Goal: Task Accomplishment & Management: Manage account settings

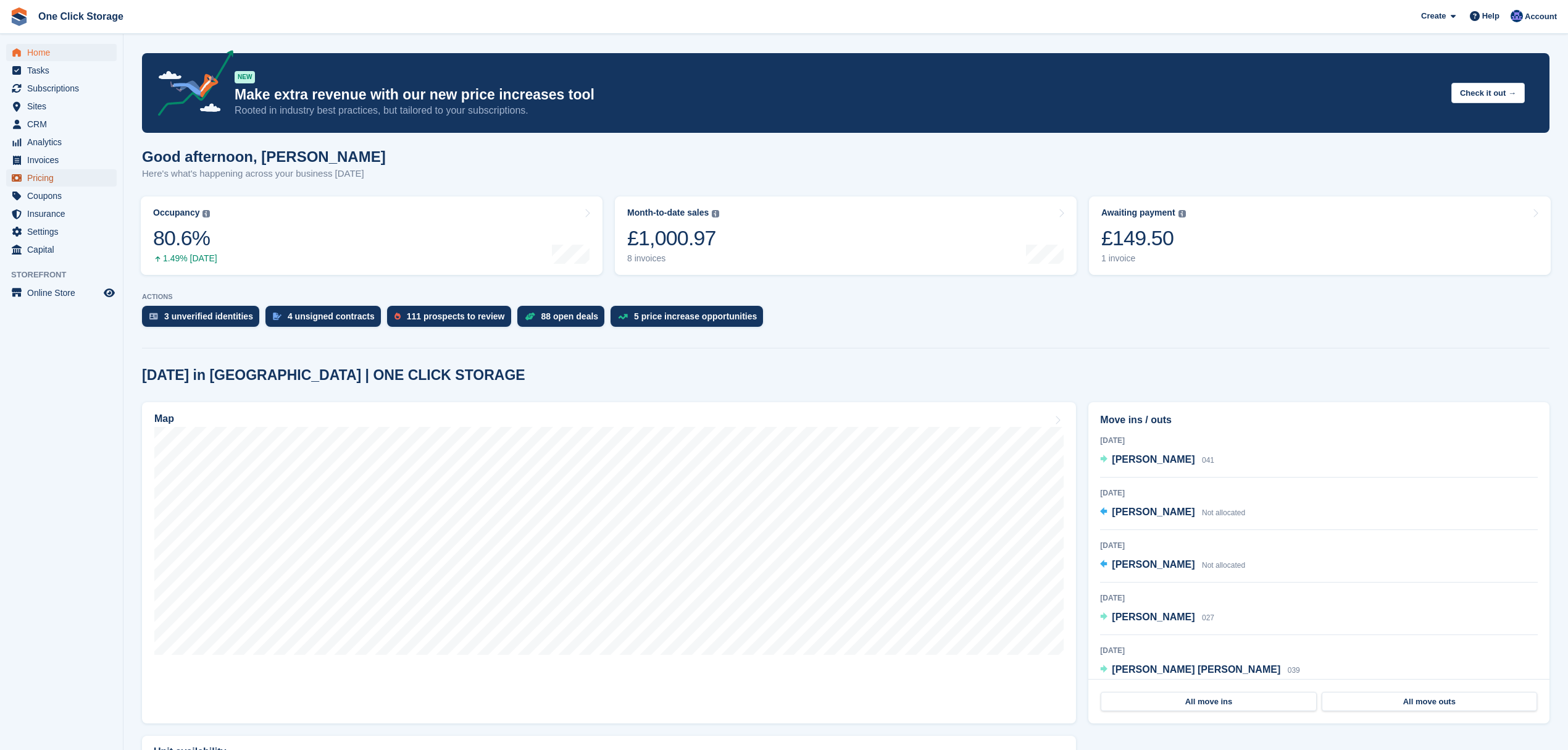
click at [57, 179] on span "Pricing" at bounding box center [64, 178] width 74 height 17
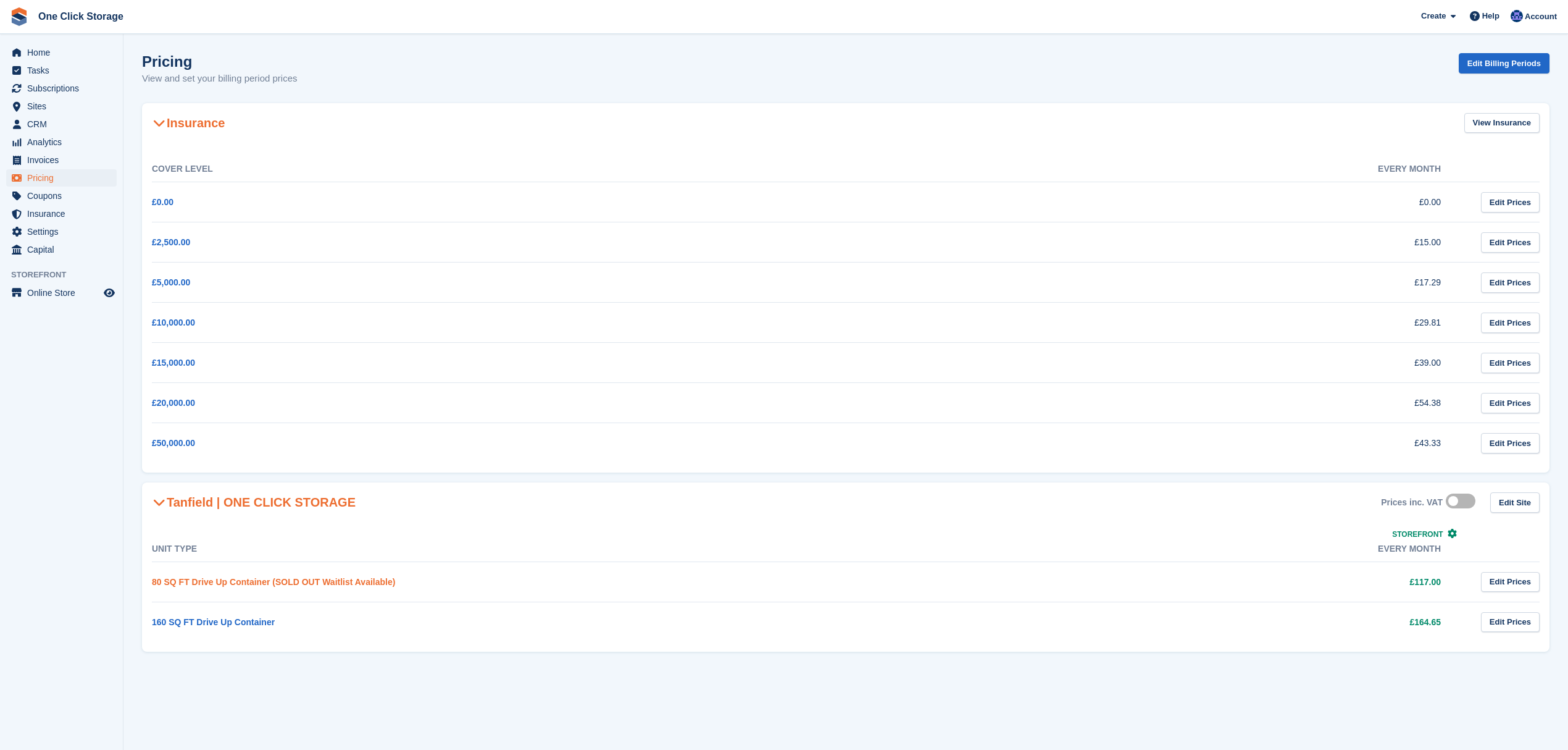
click at [274, 582] on link "80 SQ FT Drive Up Container (SOLD OUT Waitlist Available)" at bounding box center [274, 582] width 243 height 10
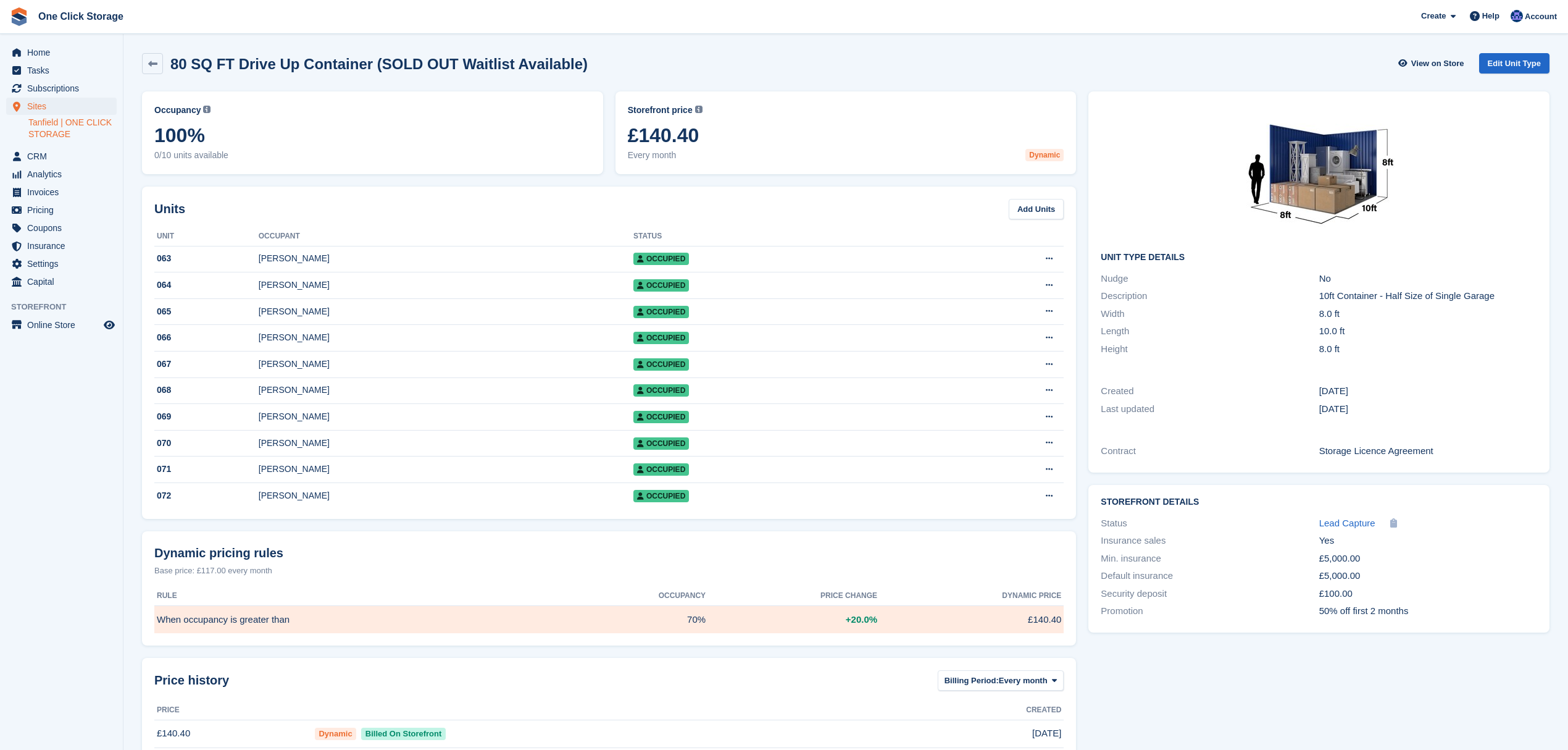
drag, startPoint x: 719, startPoint y: 140, endPoint x: 633, endPoint y: 140, distance: 86.0
click at [633, 140] on span "£140.40" at bounding box center [846, 136] width 437 height 23
click at [1525, 58] on link "Edit Unit Type" at bounding box center [1514, 63] width 70 height 21
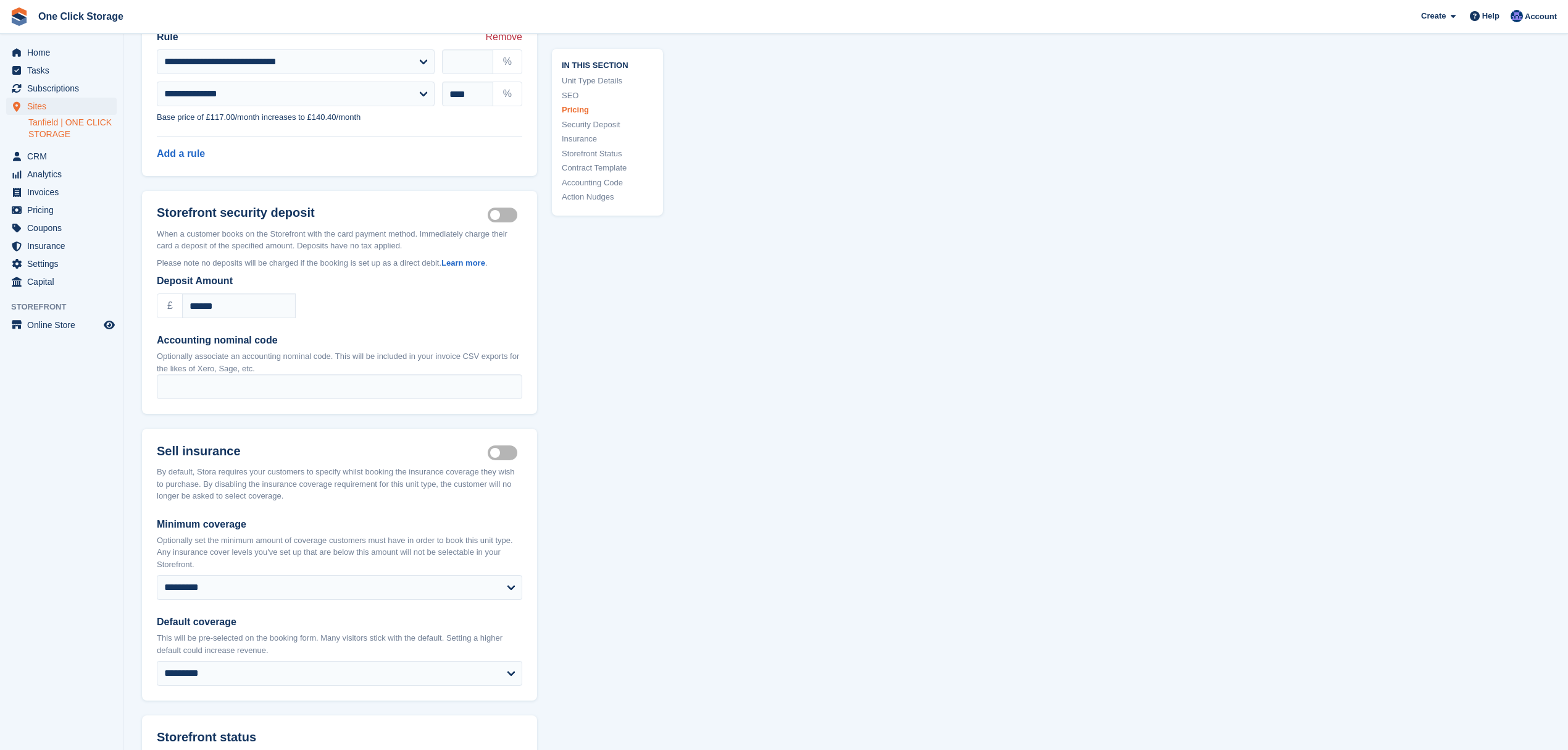
scroll to position [1400, 0]
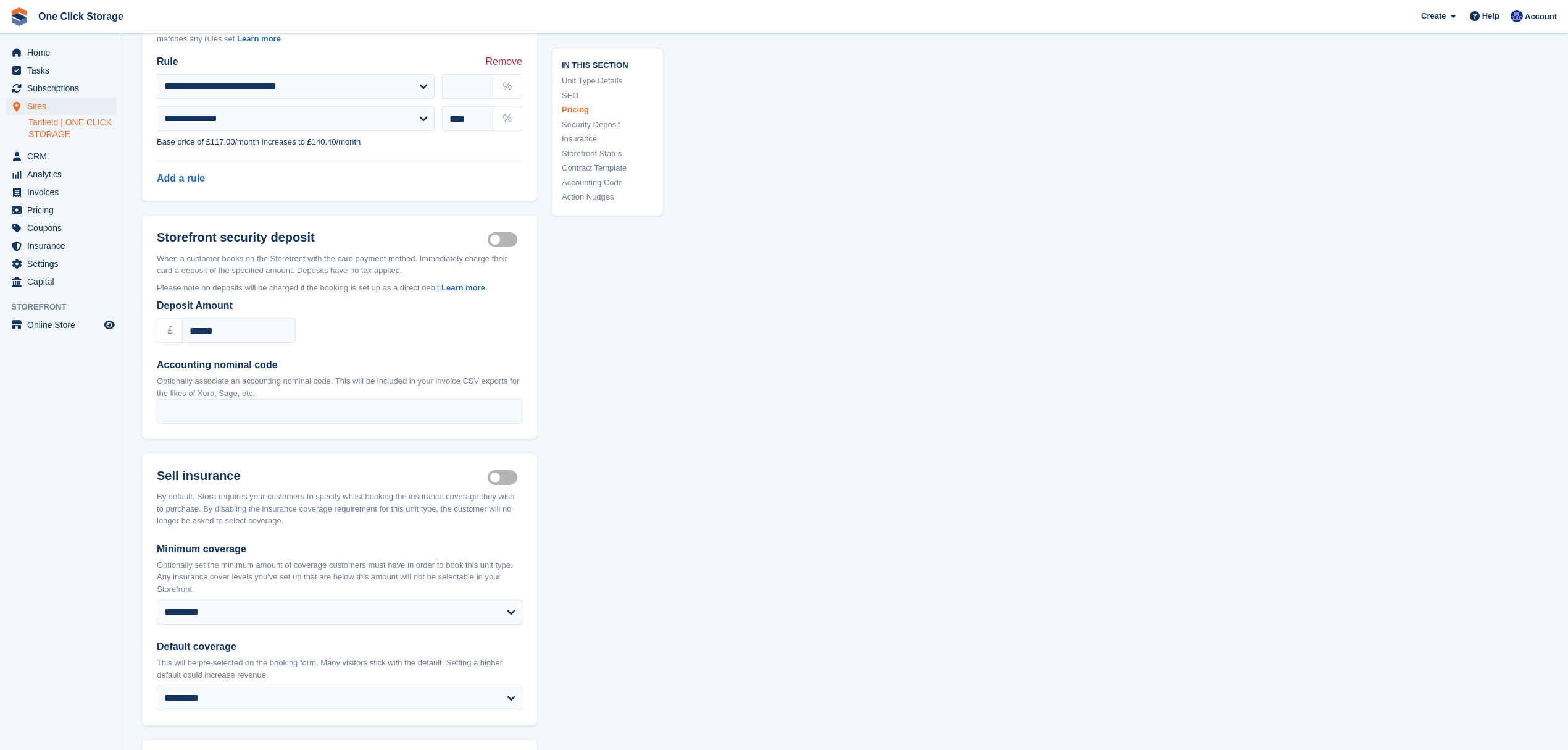
click at [502, 238] on label "Security deposit on" at bounding box center [505, 239] width 34 height 2
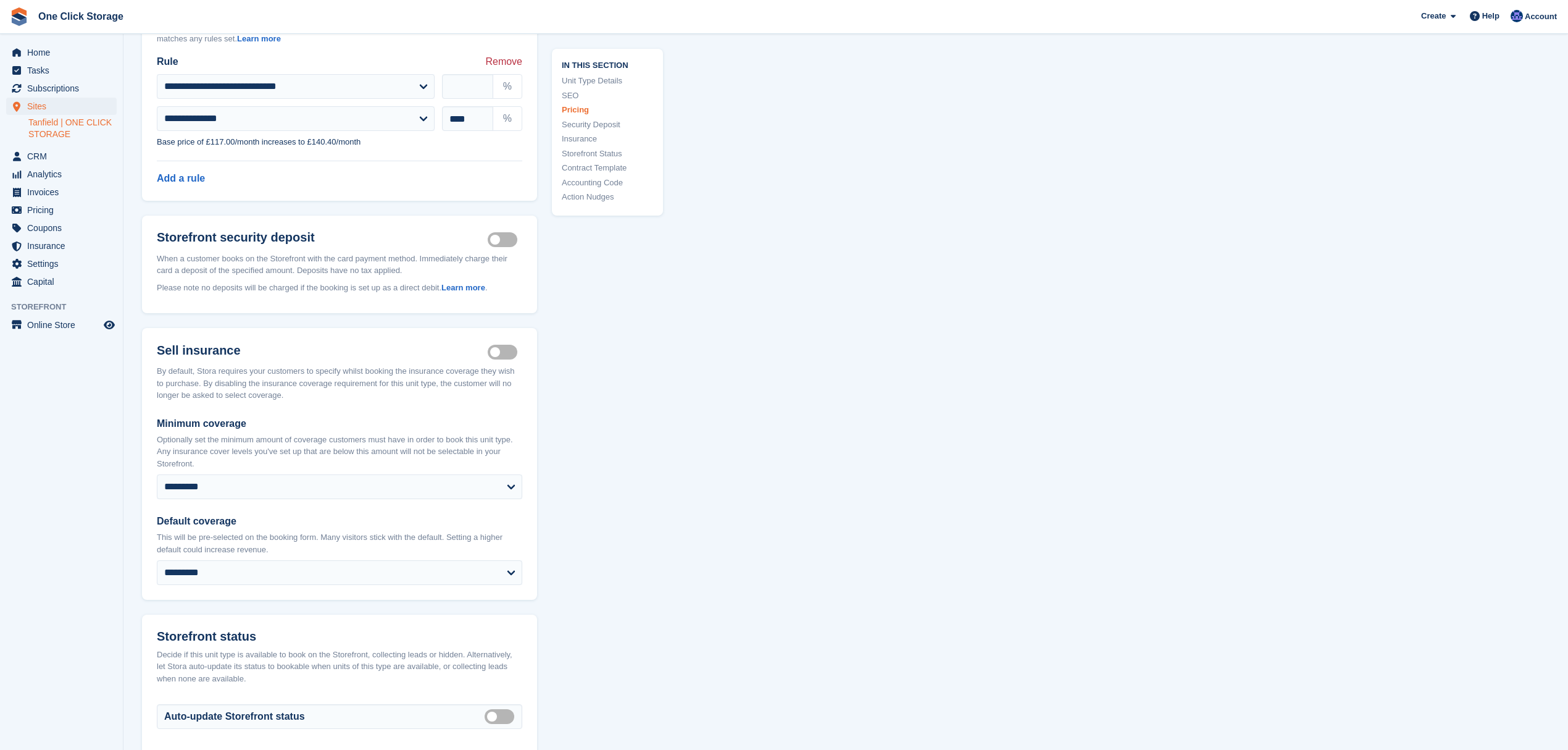
click at [502, 238] on label "Security deposit on" at bounding box center [505, 239] width 34 height 2
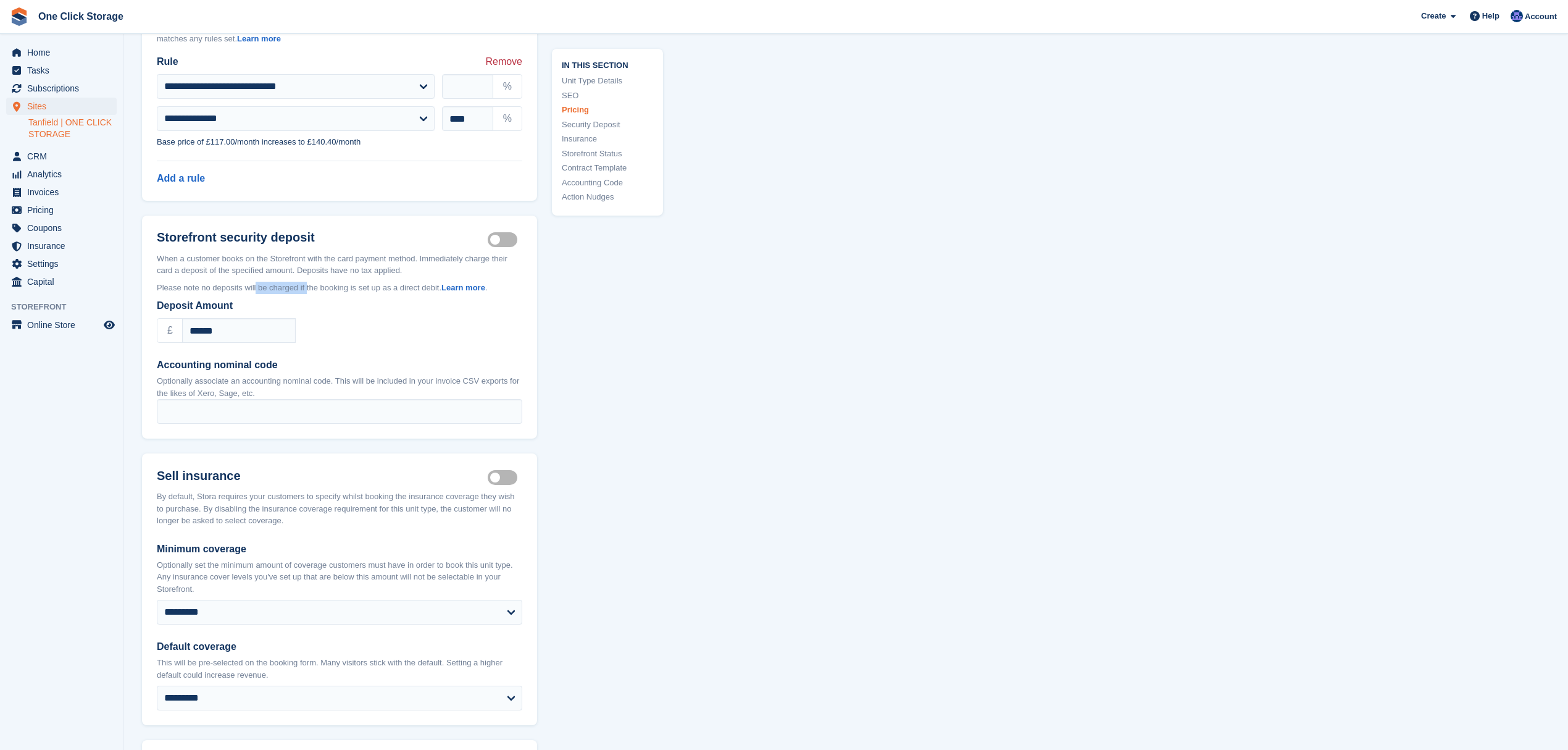
drag, startPoint x: 274, startPoint y: 285, endPoint x: 230, endPoint y: 285, distance: 44.0
click at [230, 285] on p "Please note no deposits will be charged if the booking is set up as a direct de…" at bounding box center [339, 288] width 365 height 13
click at [292, 284] on p "Please note no deposits will be charged if the booking is set up as a direct de…" at bounding box center [339, 288] width 365 height 13
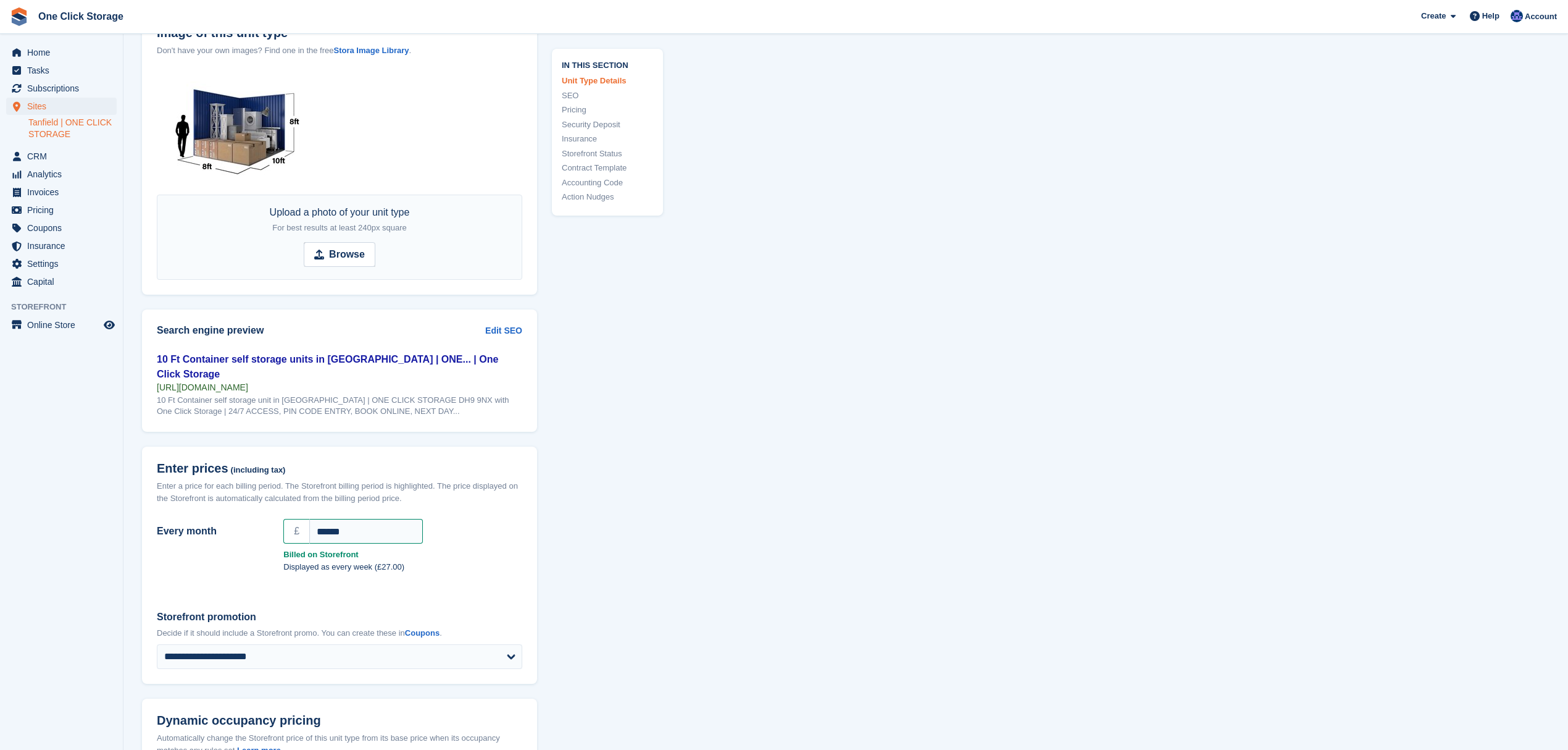
scroll to position [494, 0]
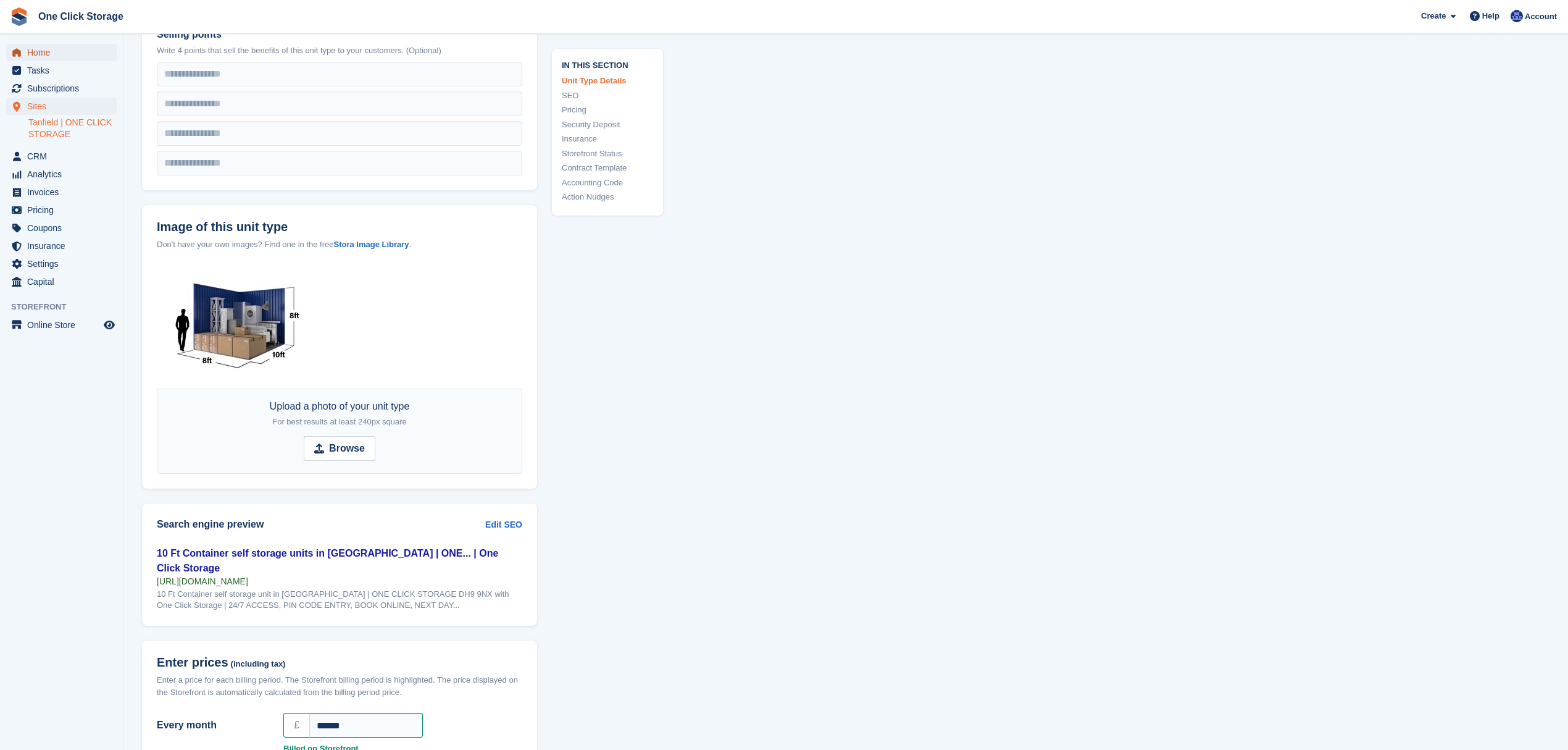
click at [38, 44] on span "Home" at bounding box center [64, 52] width 74 height 17
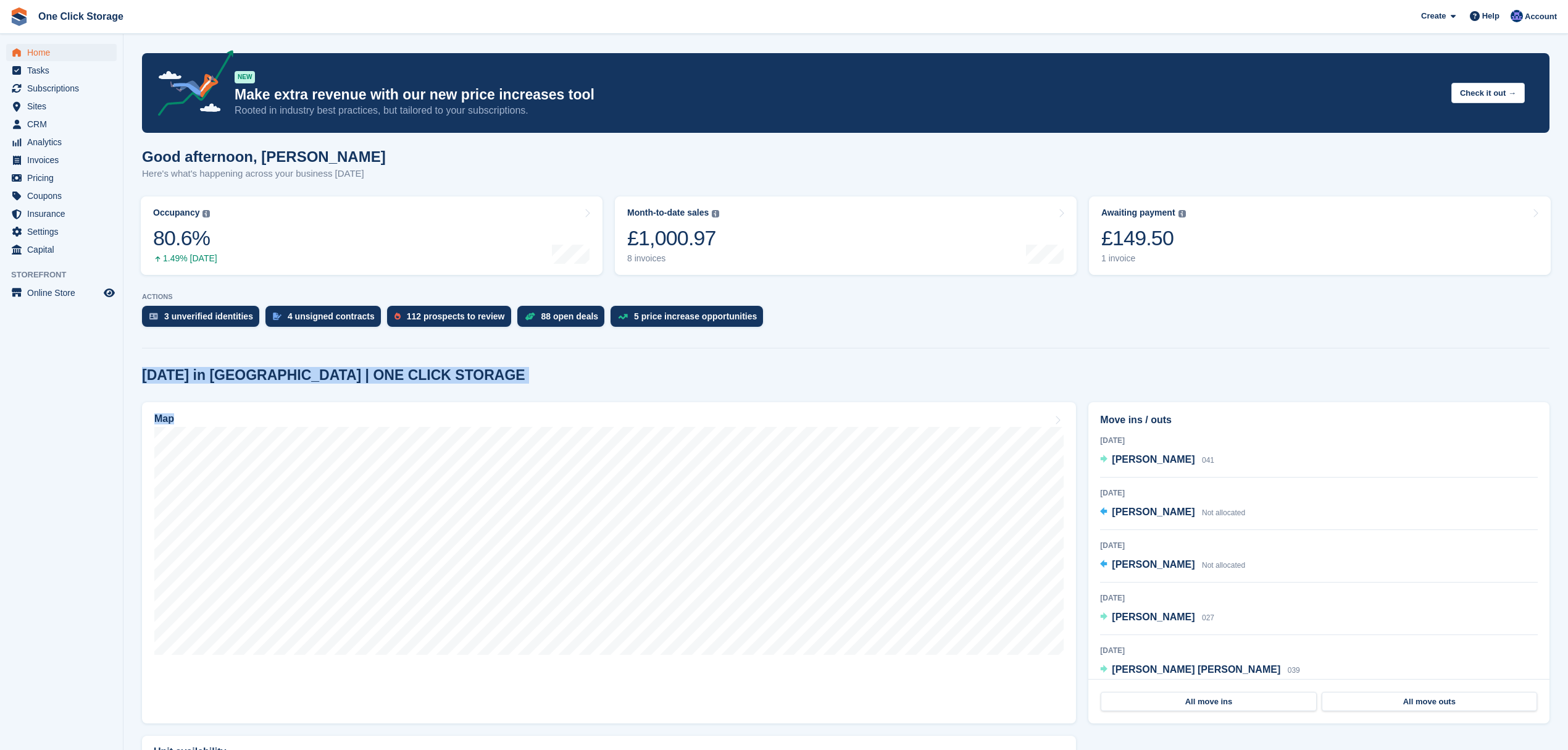
drag, startPoint x: 398, startPoint y: 387, endPoint x: 138, endPoint y: 374, distance: 260.3
click at [138, 374] on section "NEW Make extra revenue with our new price increases tool Rooted in industry bes…" at bounding box center [846, 451] width 1445 height 902
click at [247, 375] on h2 "Today in Tanfield | ONE CLICK STORAGE" at bounding box center [334, 375] width 384 height 17
click at [247, 375] on h2 "[DATE] in [GEOGRAPHIC_DATA] | ONE CLICK STORAGE" at bounding box center [334, 375] width 384 height 17
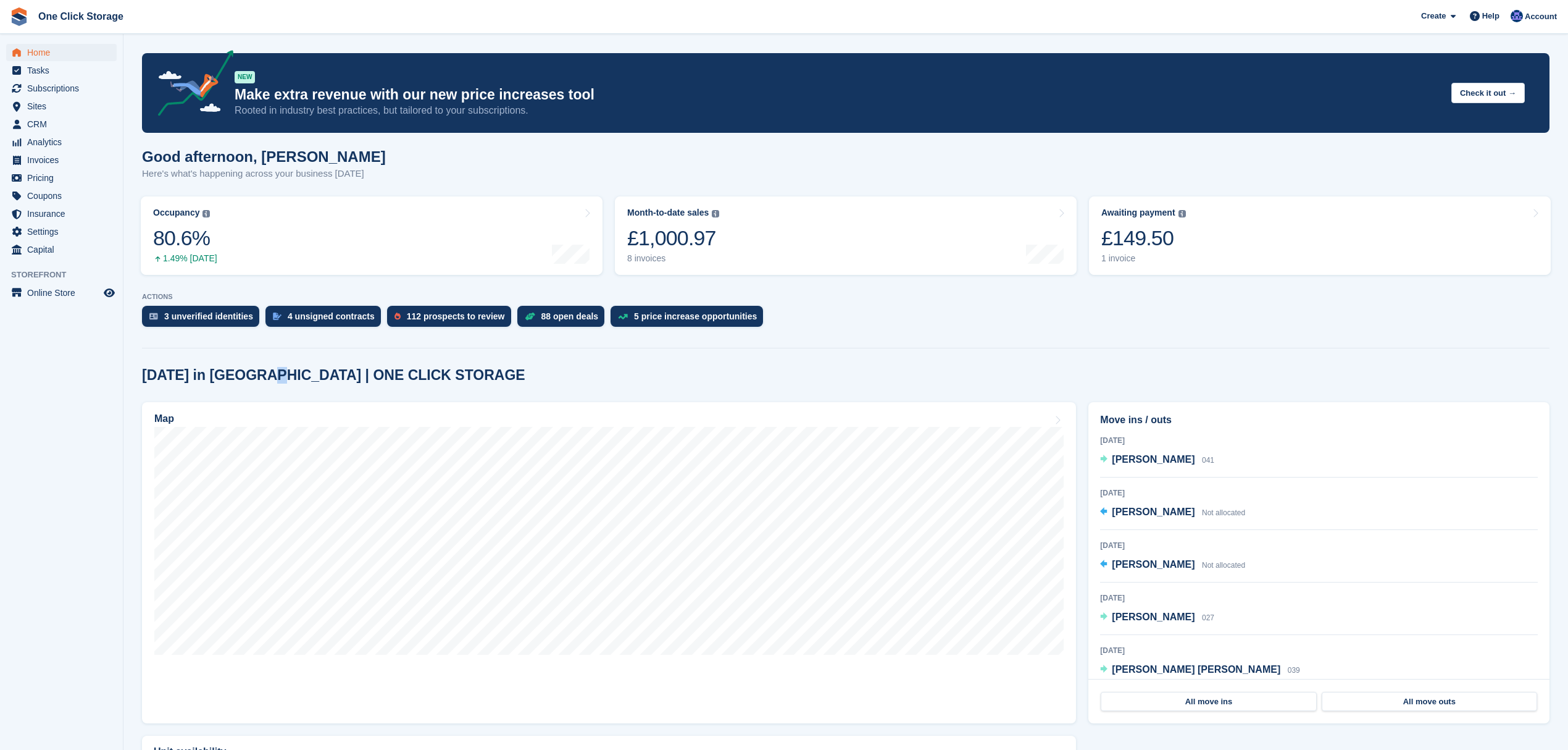
click at [247, 375] on h2 "Today in Tanfield | ONE CLICK STORAGE" at bounding box center [334, 375] width 384 height 17
click at [262, 383] on h2 "Today in Tanfield | ONE CLICK STORAGE" at bounding box center [334, 375] width 384 height 17
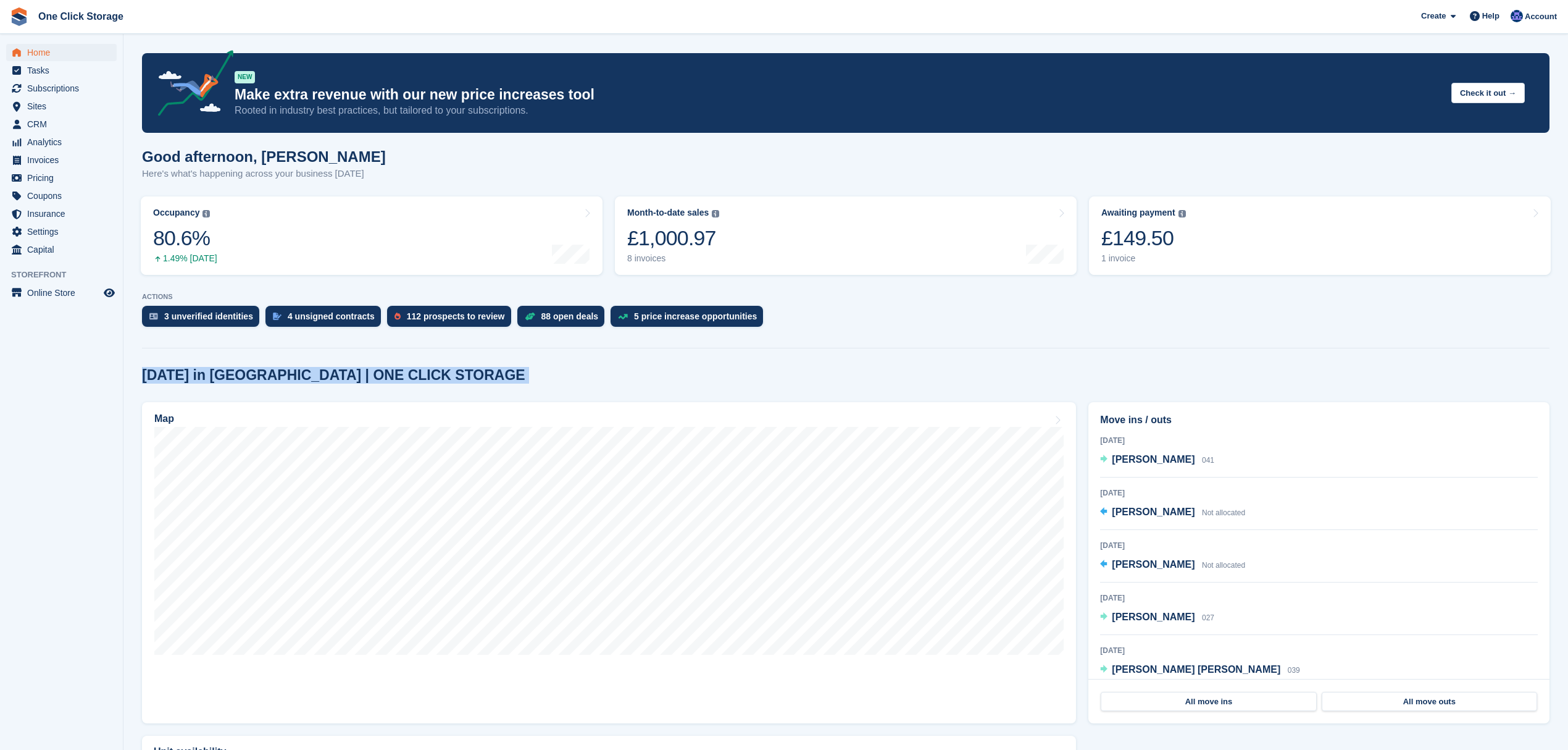
click at [262, 383] on h2 "[DATE] in [GEOGRAPHIC_DATA] | ONE CLICK STORAGE" at bounding box center [334, 375] width 384 height 17
click at [341, 383] on h2 "[DATE] in [GEOGRAPHIC_DATA] | ONE CLICK STORAGE" at bounding box center [334, 375] width 384 height 17
click at [437, 379] on div "[DATE] in [GEOGRAPHIC_DATA] | ONE CLICK STORAGE" at bounding box center [846, 375] width 1408 height 17
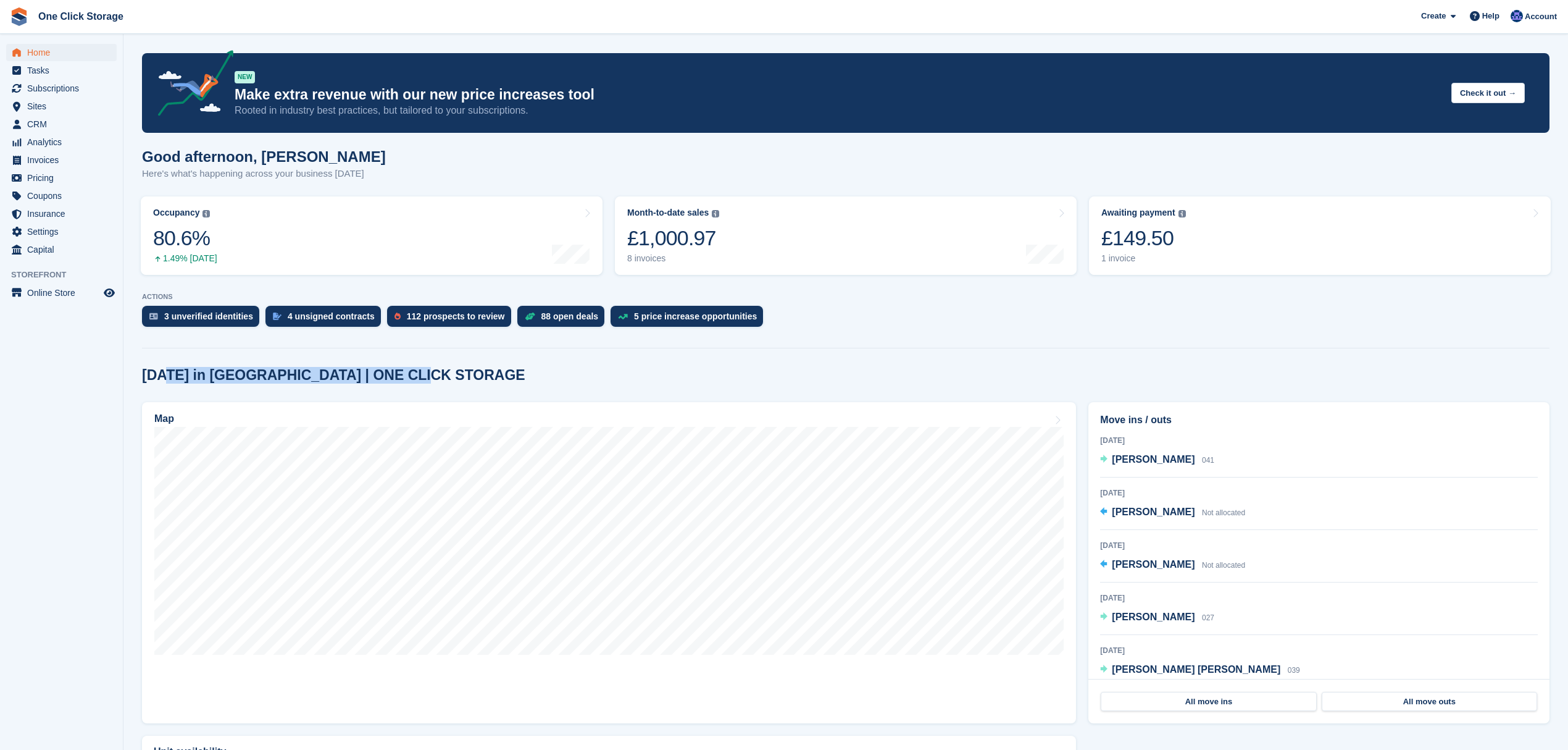
drag, startPoint x: 457, startPoint y: 369, endPoint x: 163, endPoint y: 364, distance: 294.0
click at [163, 364] on section "NEW Make extra revenue with our new price increases tool Rooted in industry bes…" at bounding box center [846, 451] width 1445 height 902
click at [707, 391] on div "Today in Tanfield | ONE CLICK STORAGE Map Move ins / outs Today Karen dodds 041…" at bounding box center [846, 629] width 1408 height 524
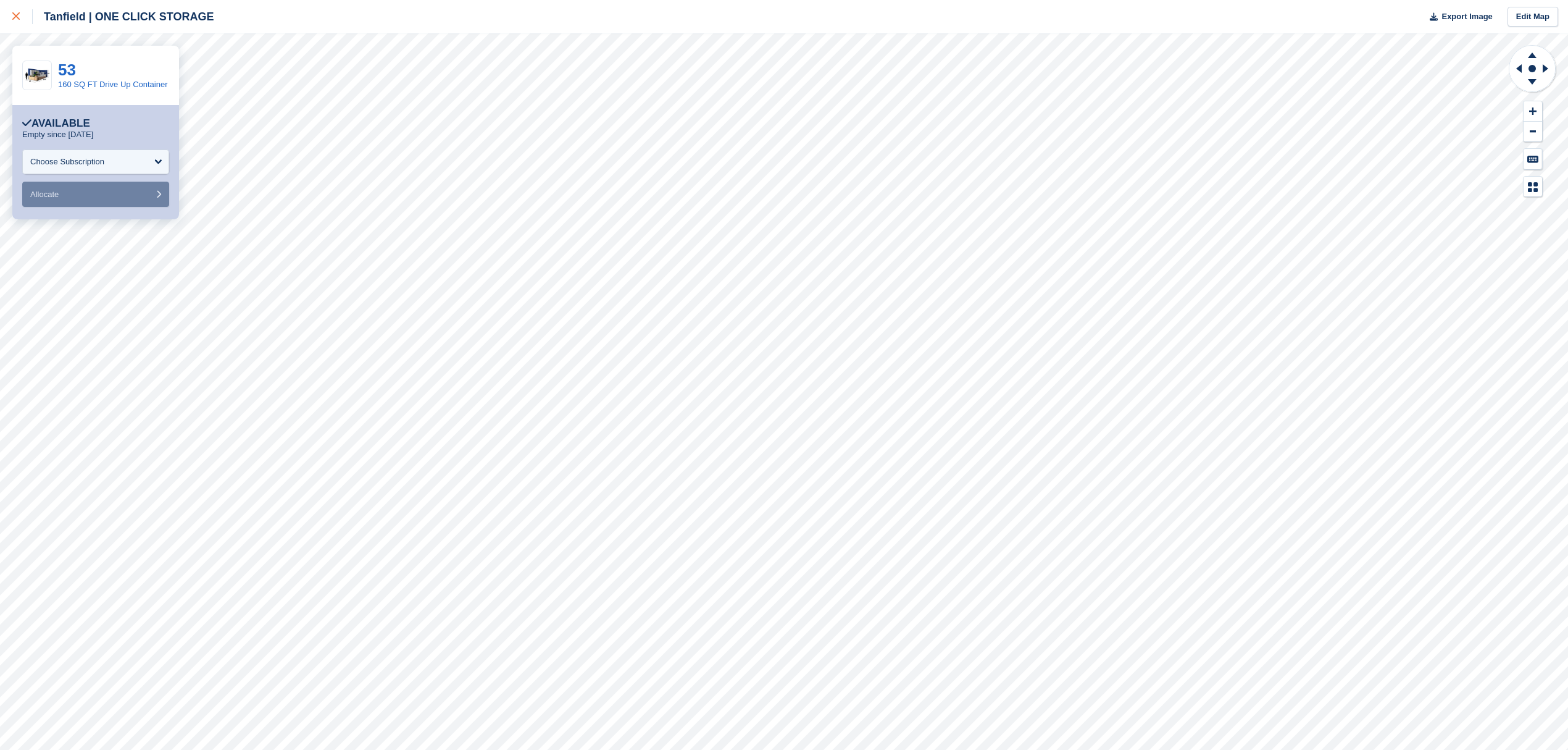
click at [20, 13] on div at bounding box center [22, 17] width 21 height 15
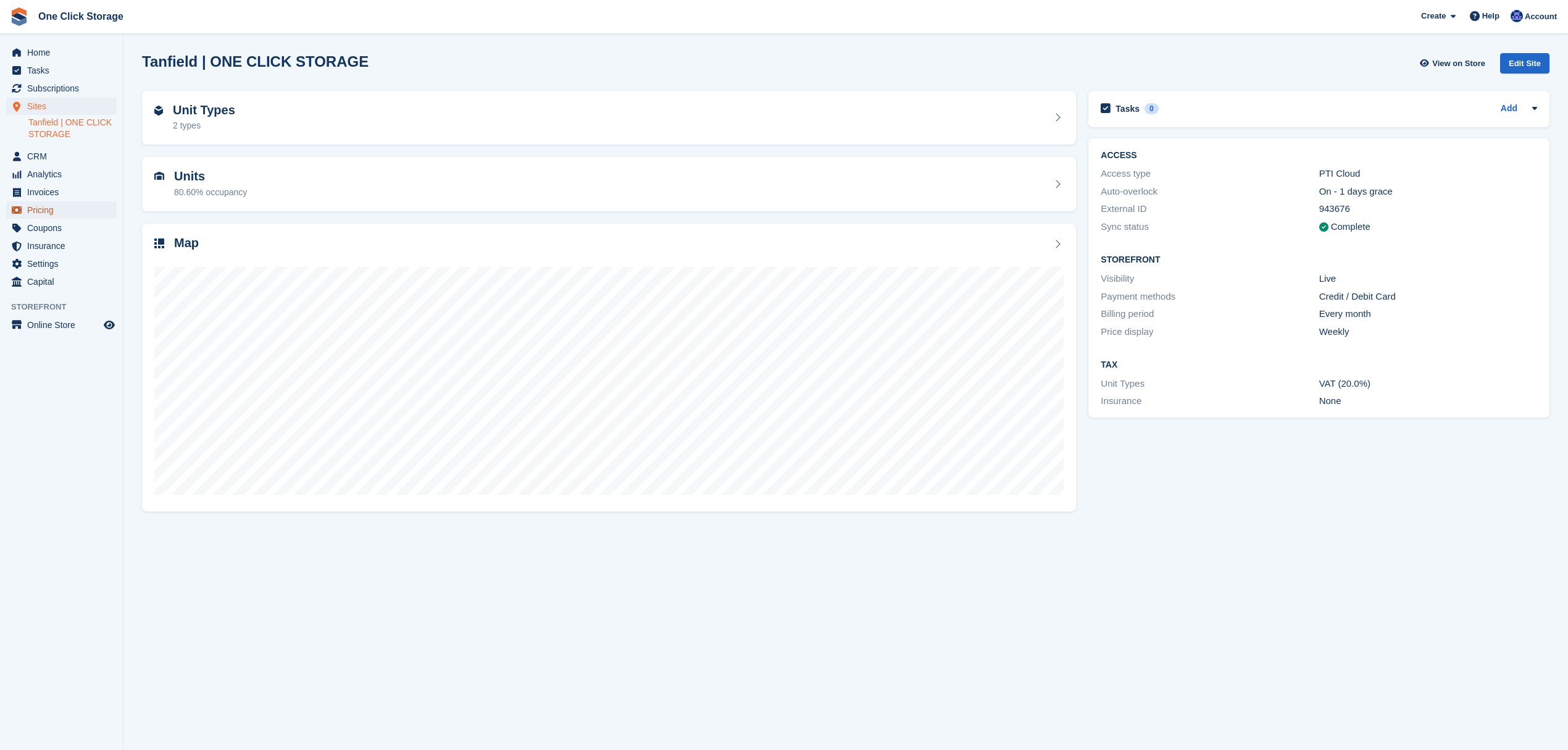
click at [52, 211] on span "Pricing" at bounding box center [64, 210] width 74 height 17
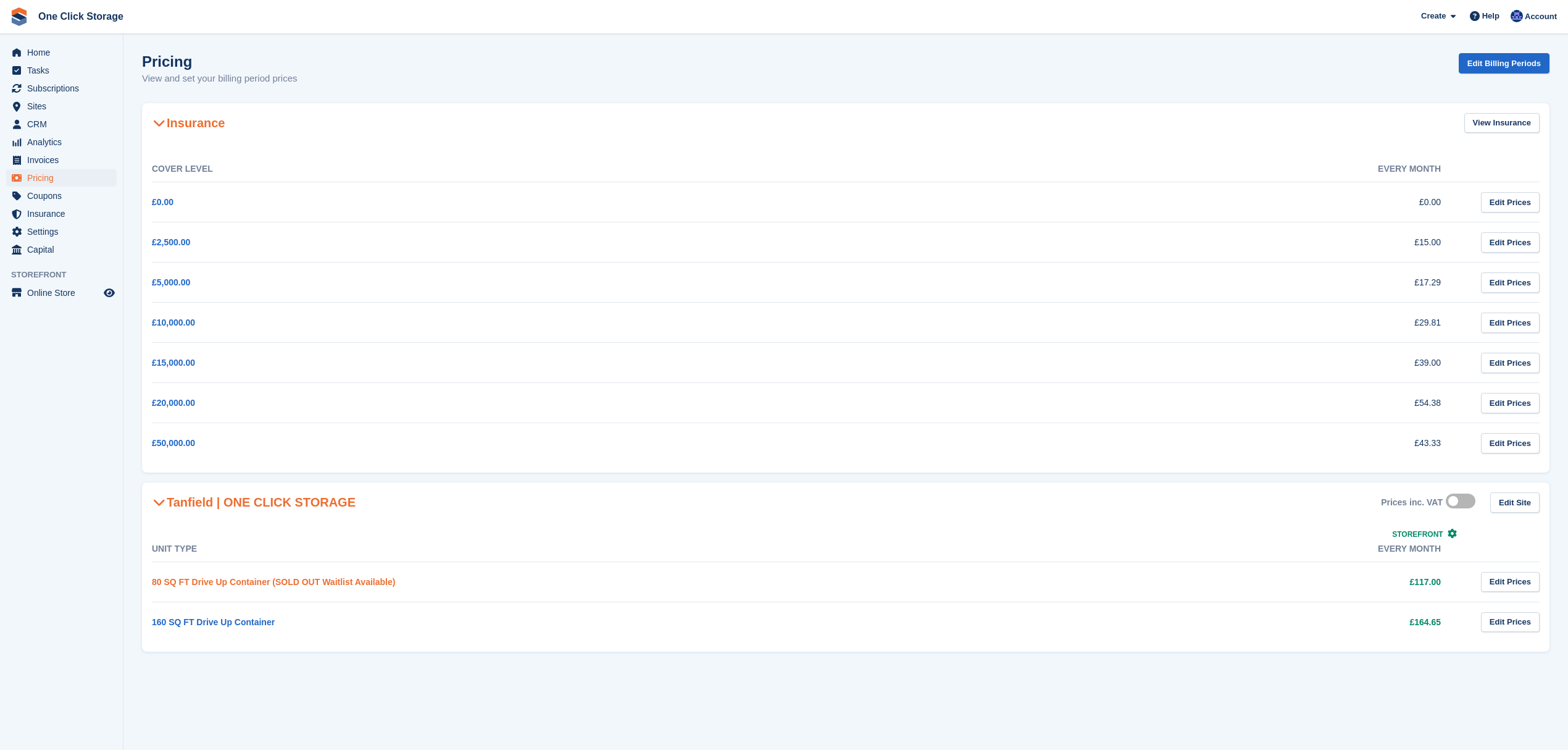
click at [310, 584] on link "80 SQ FT Drive Up Container (SOLD OUT Waitlist Available)" at bounding box center [274, 582] width 243 height 10
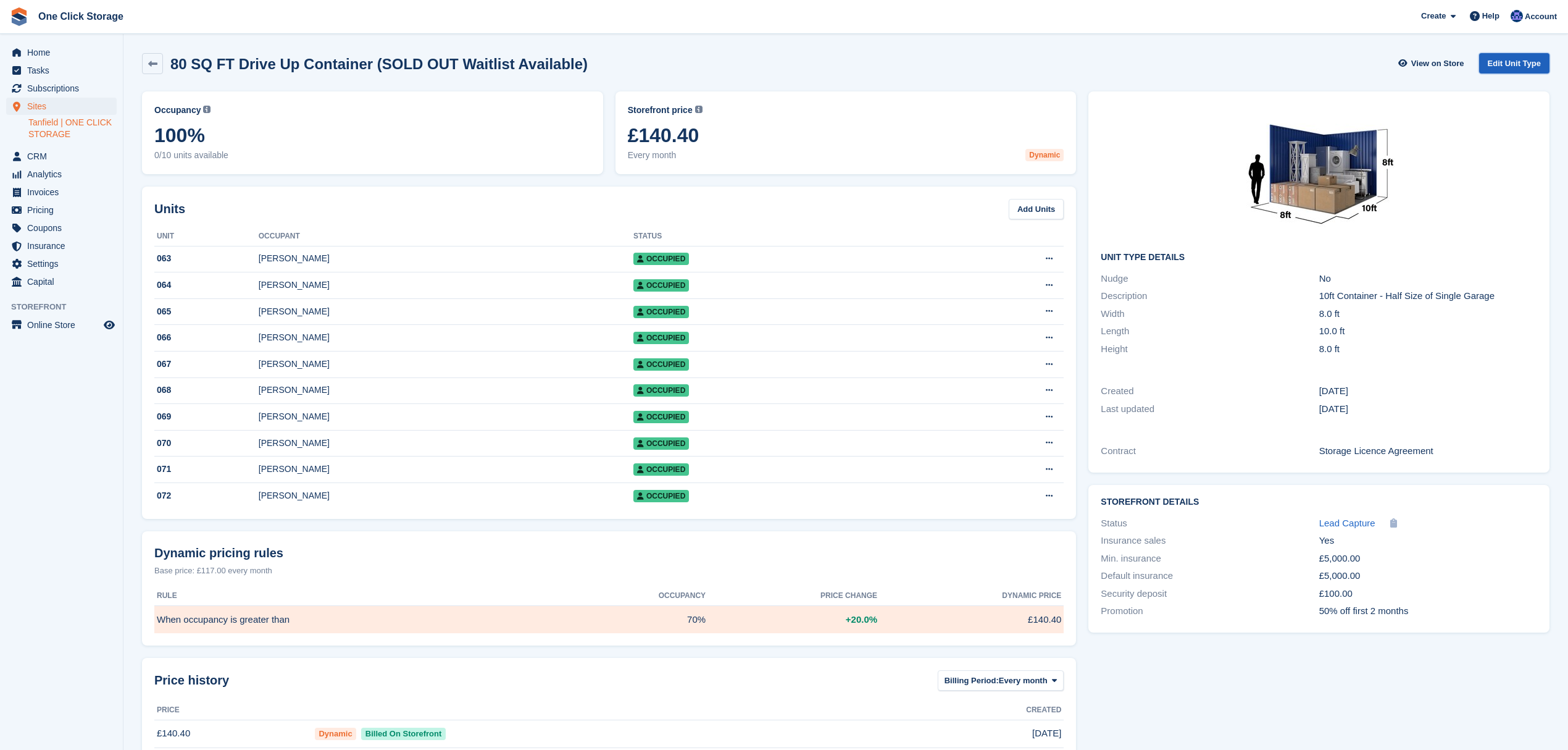
click at [1497, 64] on link "Edit Unit Type" at bounding box center [1514, 63] width 70 height 21
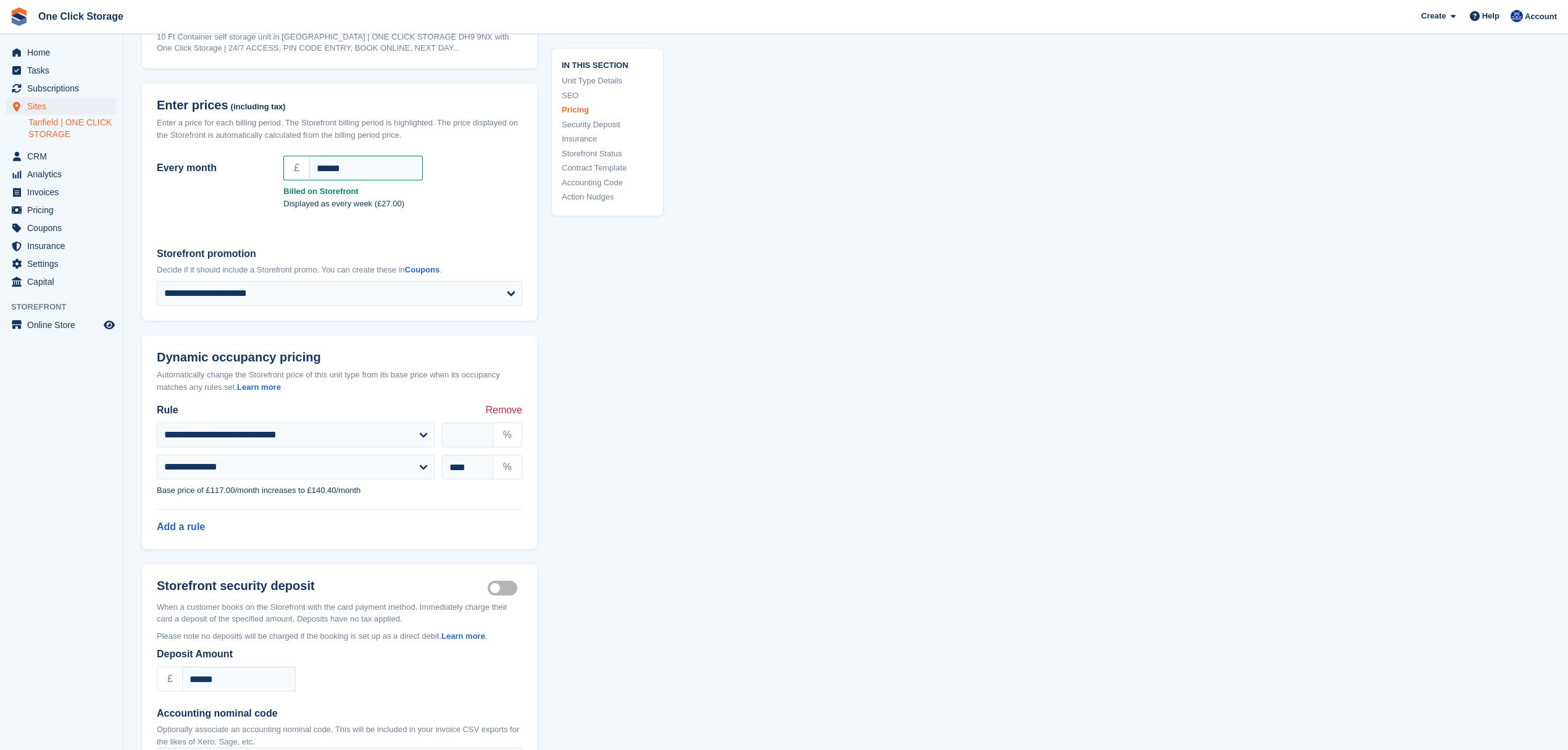
scroll to position [1070, 0]
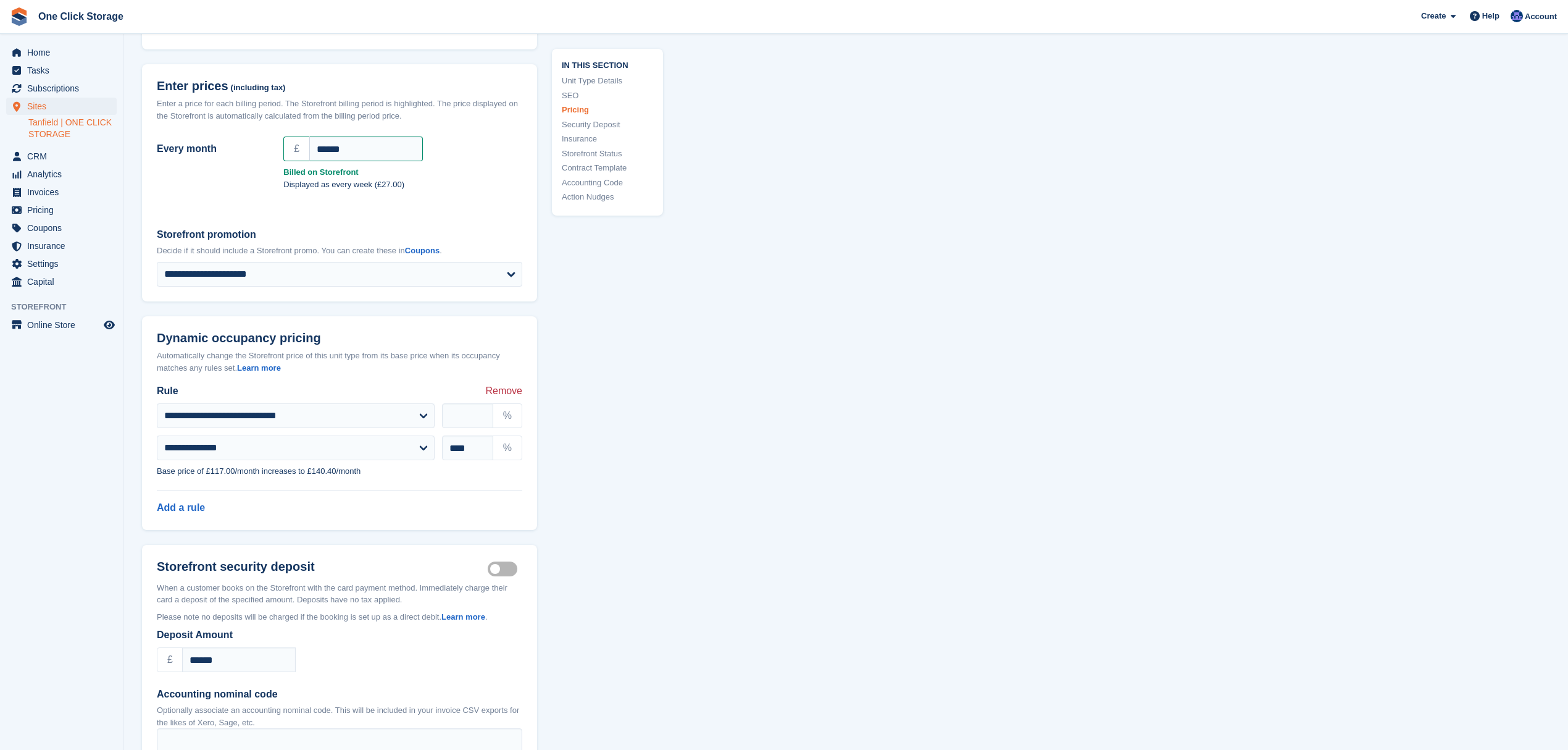
click at [501, 569] on label "Security deposit on" at bounding box center [505, 569] width 34 height 2
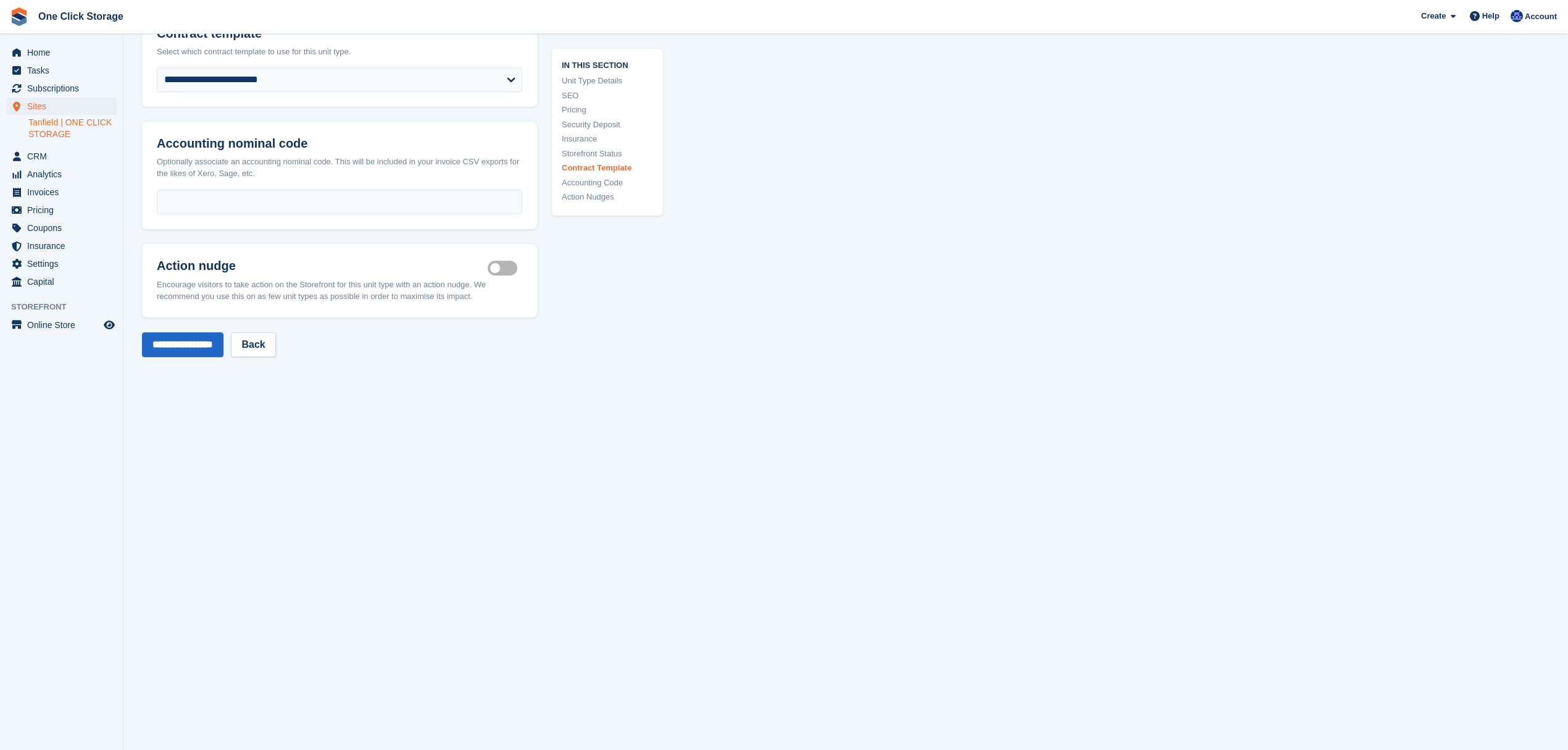
scroll to position [2214, 0]
click at [213, 337] on input "**********" at bounding box center [183, 339] width 81 height 24
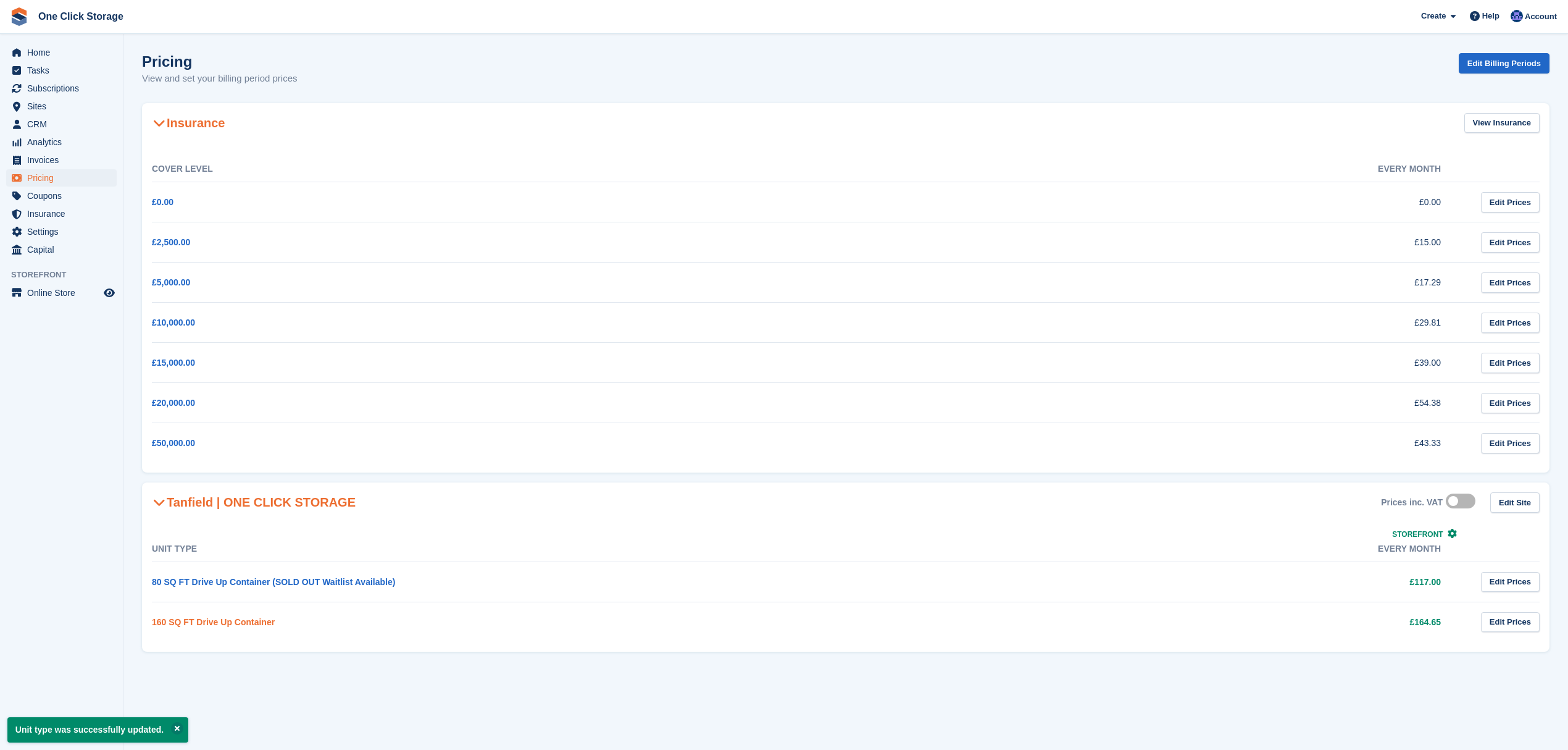
click at [253, 625] on link "160 SQ FT Drive Up Container" at bounding box center [214, 622] width 123 height 10
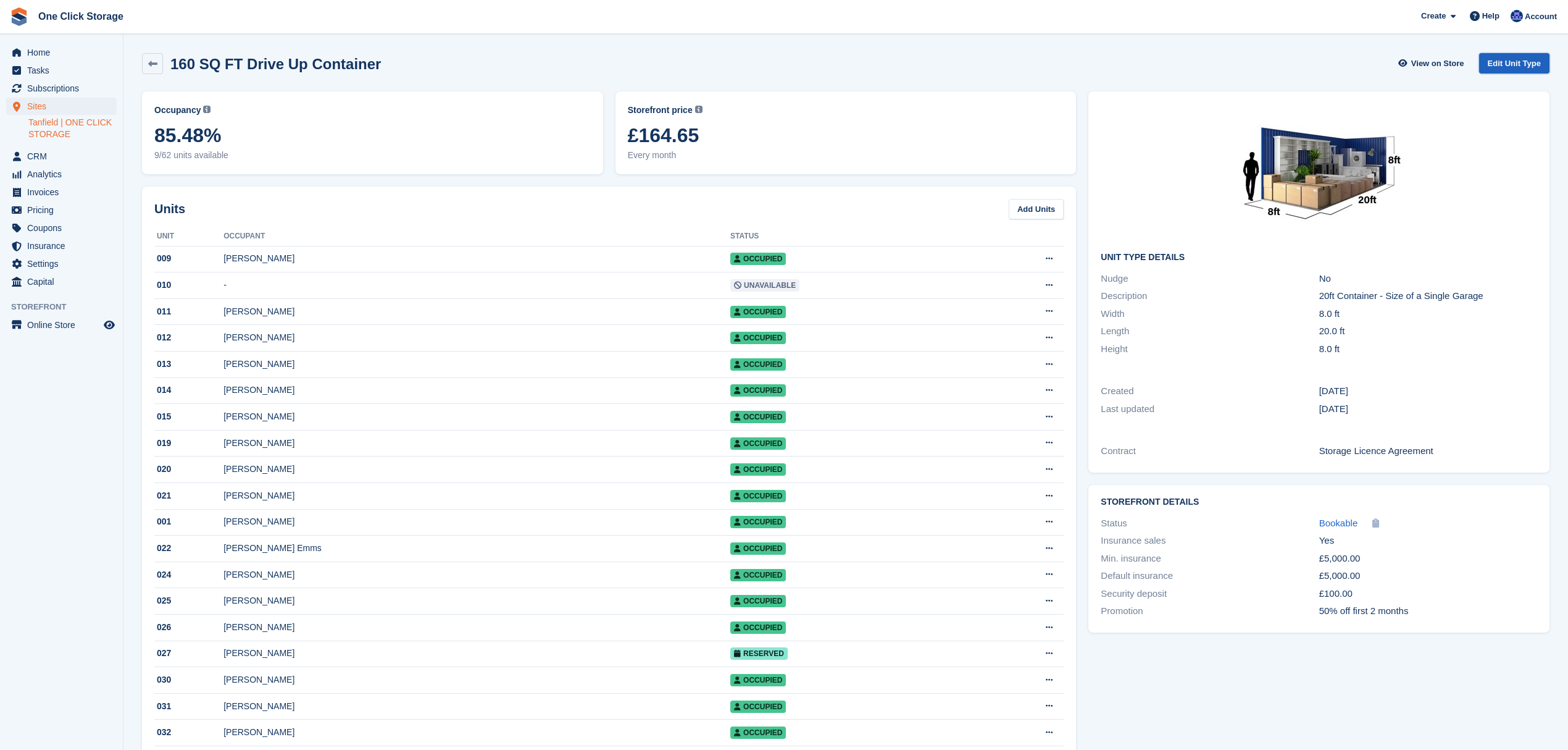
click at [1507, 57] on link "Edit Unit Type" at bounding box center [1514, 63] width 70 height 21
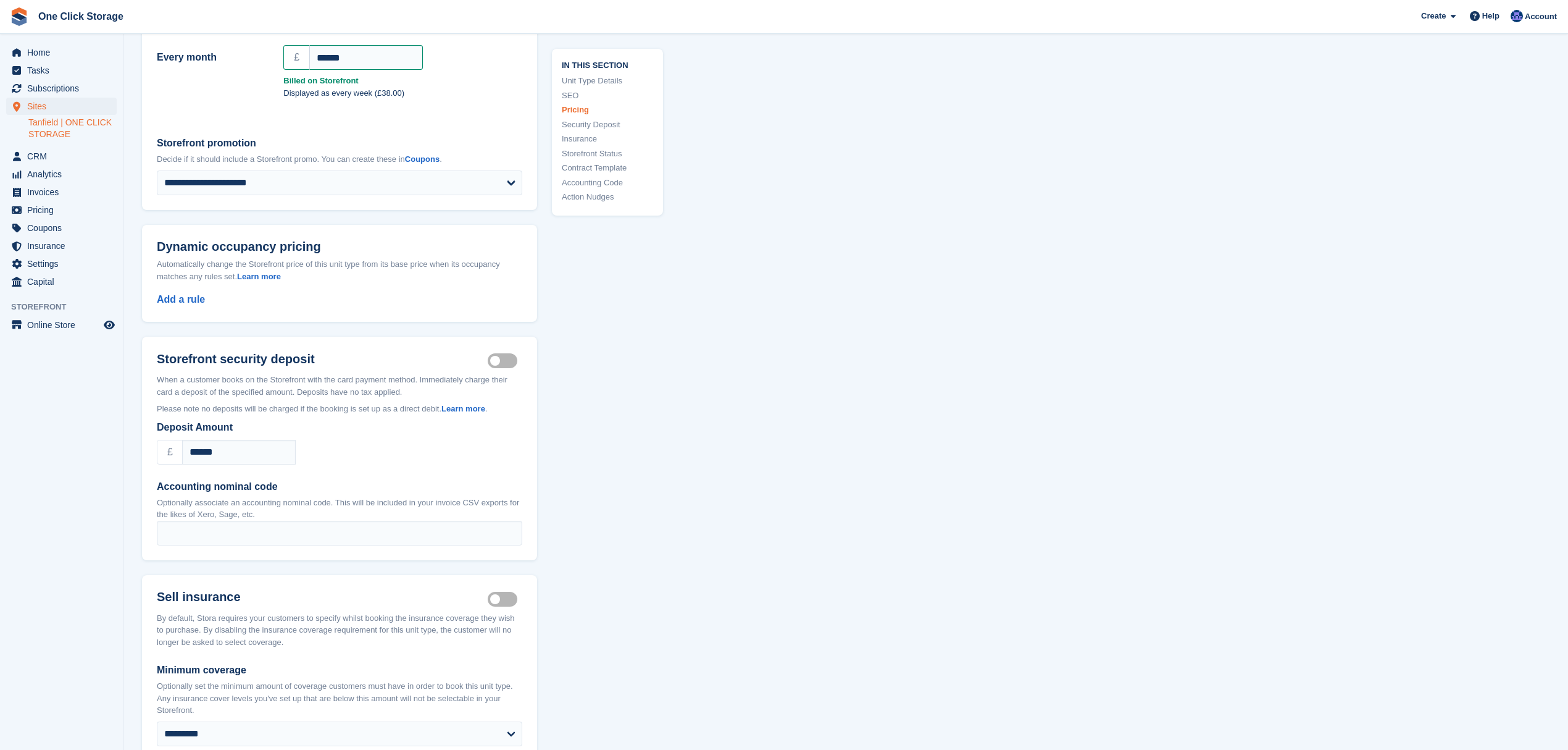
scroll to position [1152, 0]
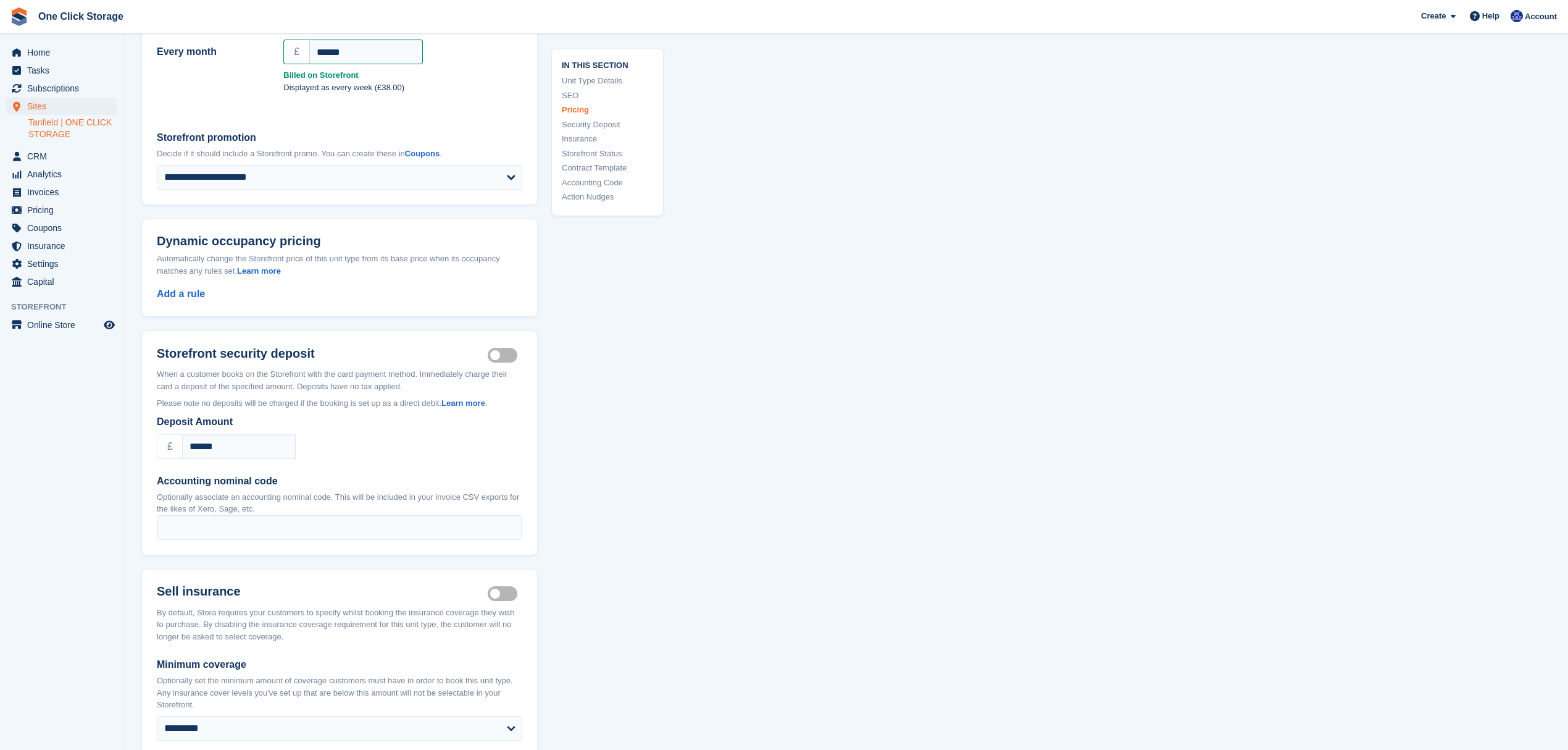
click at [499, 356] on label "Security deposit on" at bounding box center [505, 355] width 34 height 2
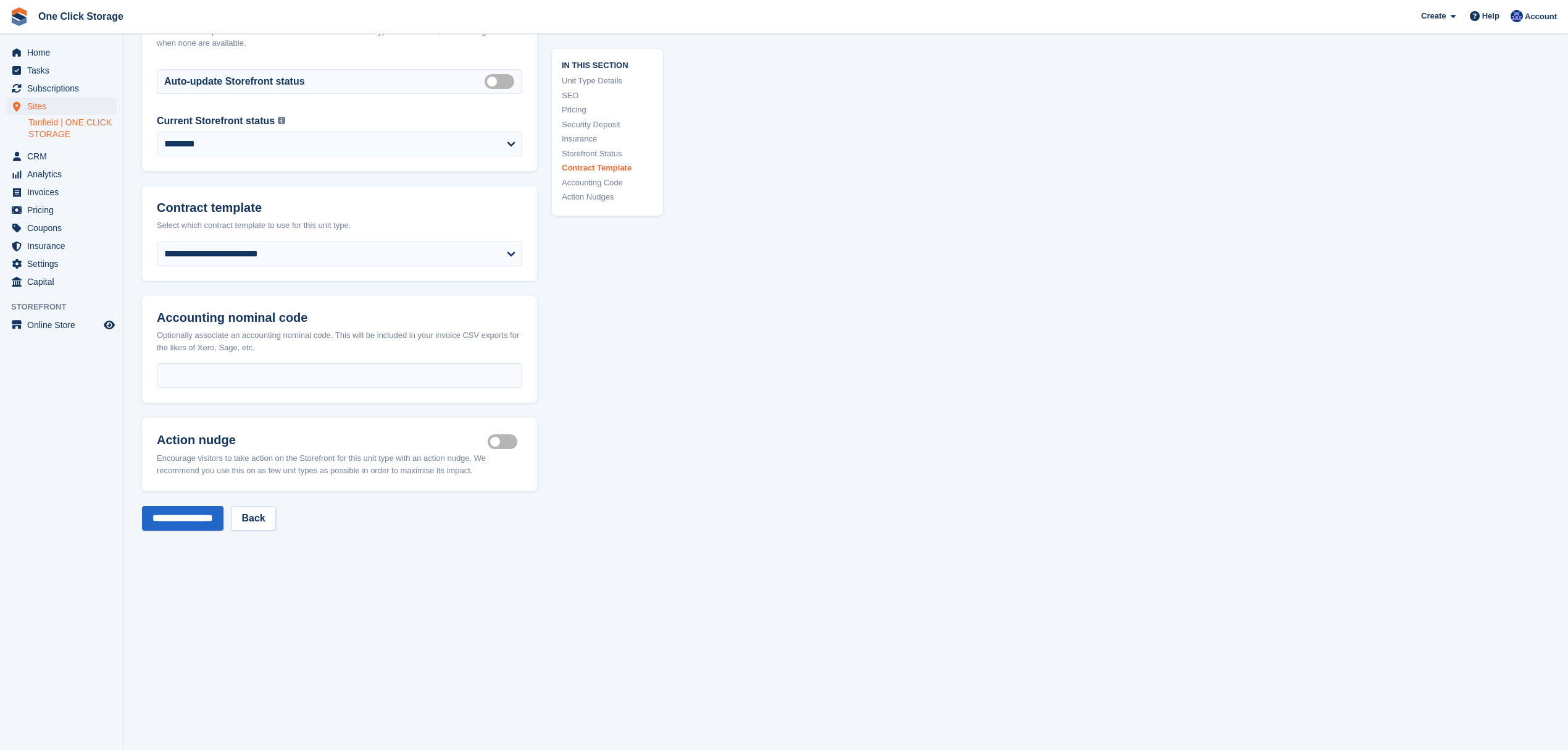
scroll to position [2059, 0]
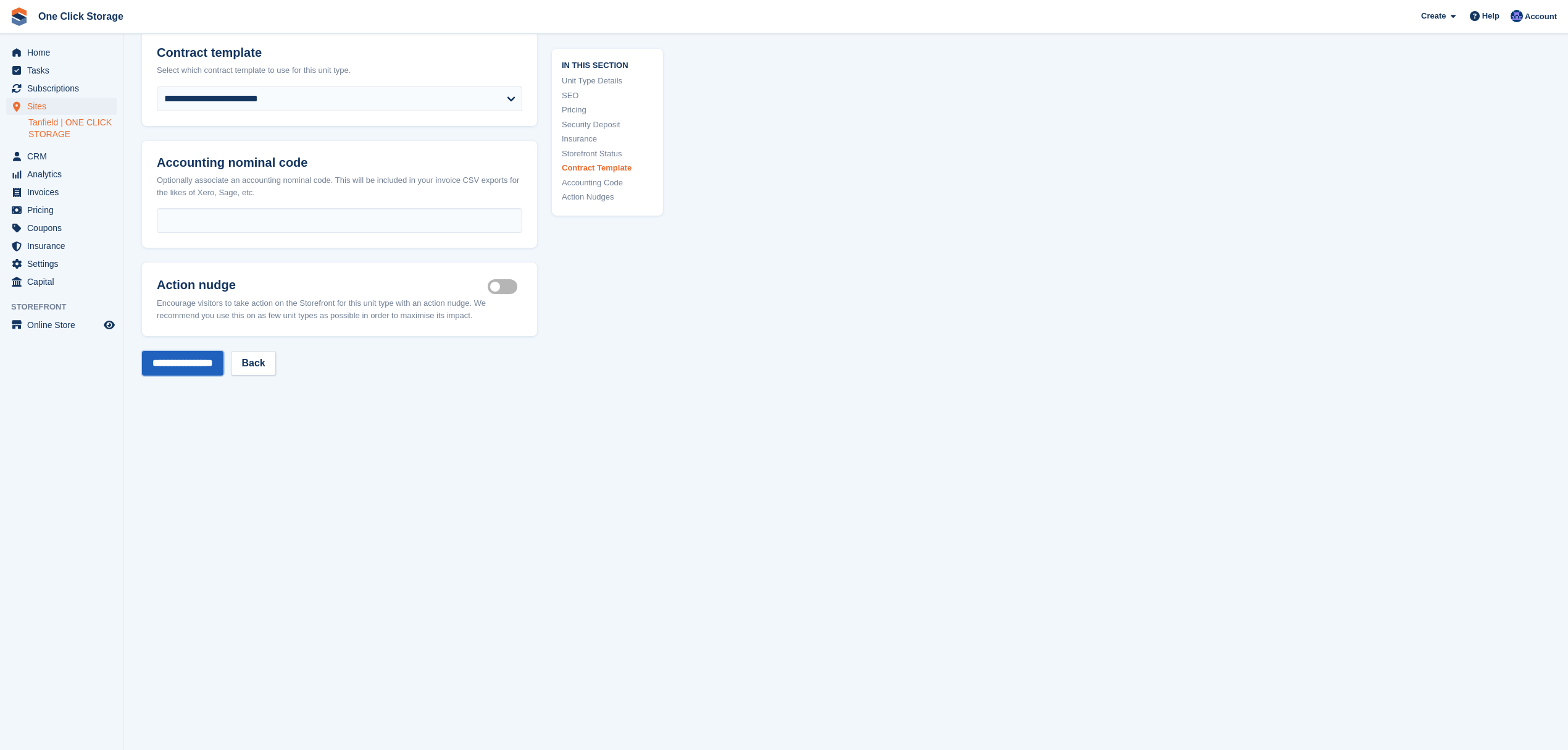
click at [215, 375] on input "**********" at bounding box center [183, 363] width 81 height 24
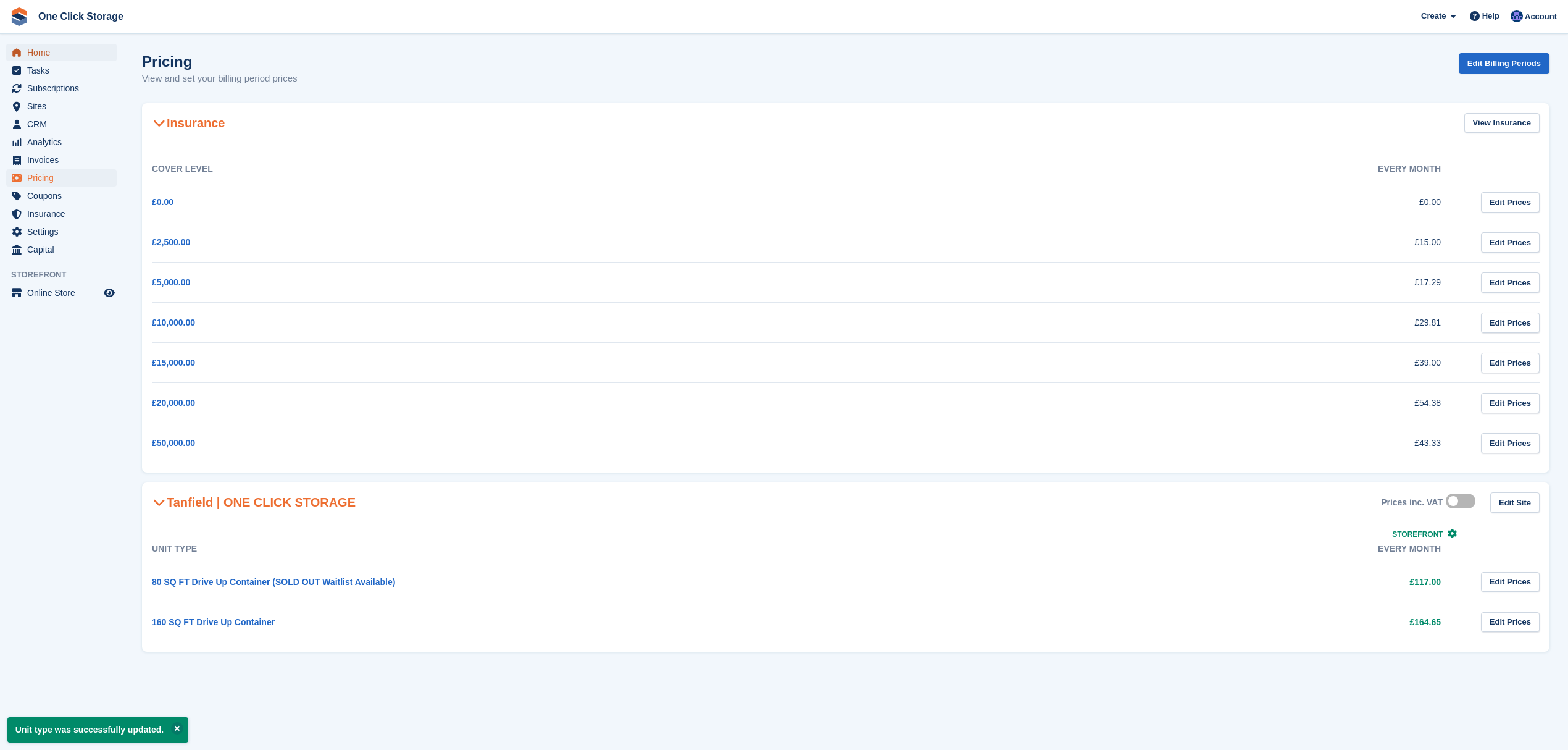
click at [35, 53] on span "Home" at bounding box center [64, 52] width 74 height 17
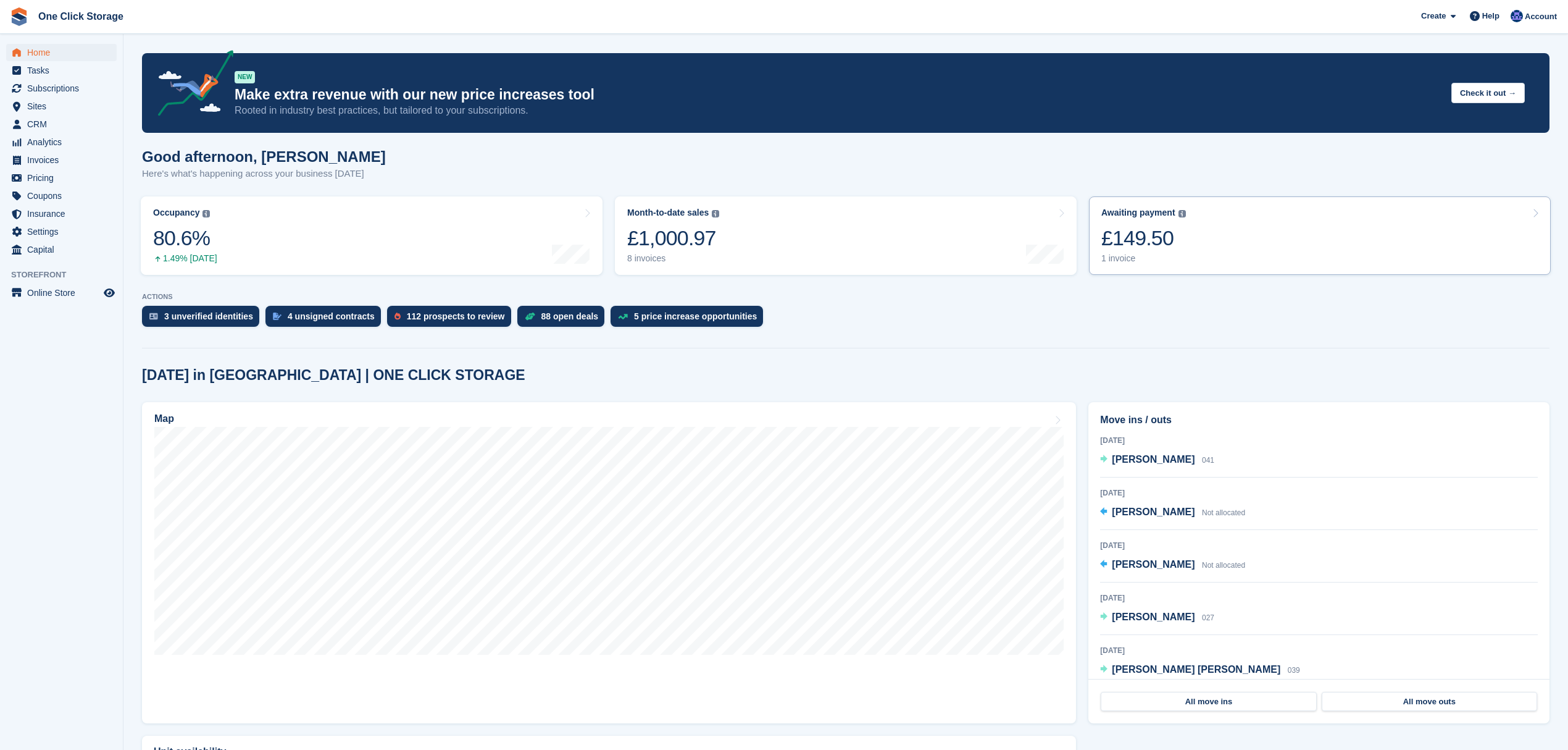
click at [1263, 243] on link "Awaiting payment The total outstanding balance on all open invoices. £149.50 1 …" at bounding box center [1320, 236] width 462 height 79
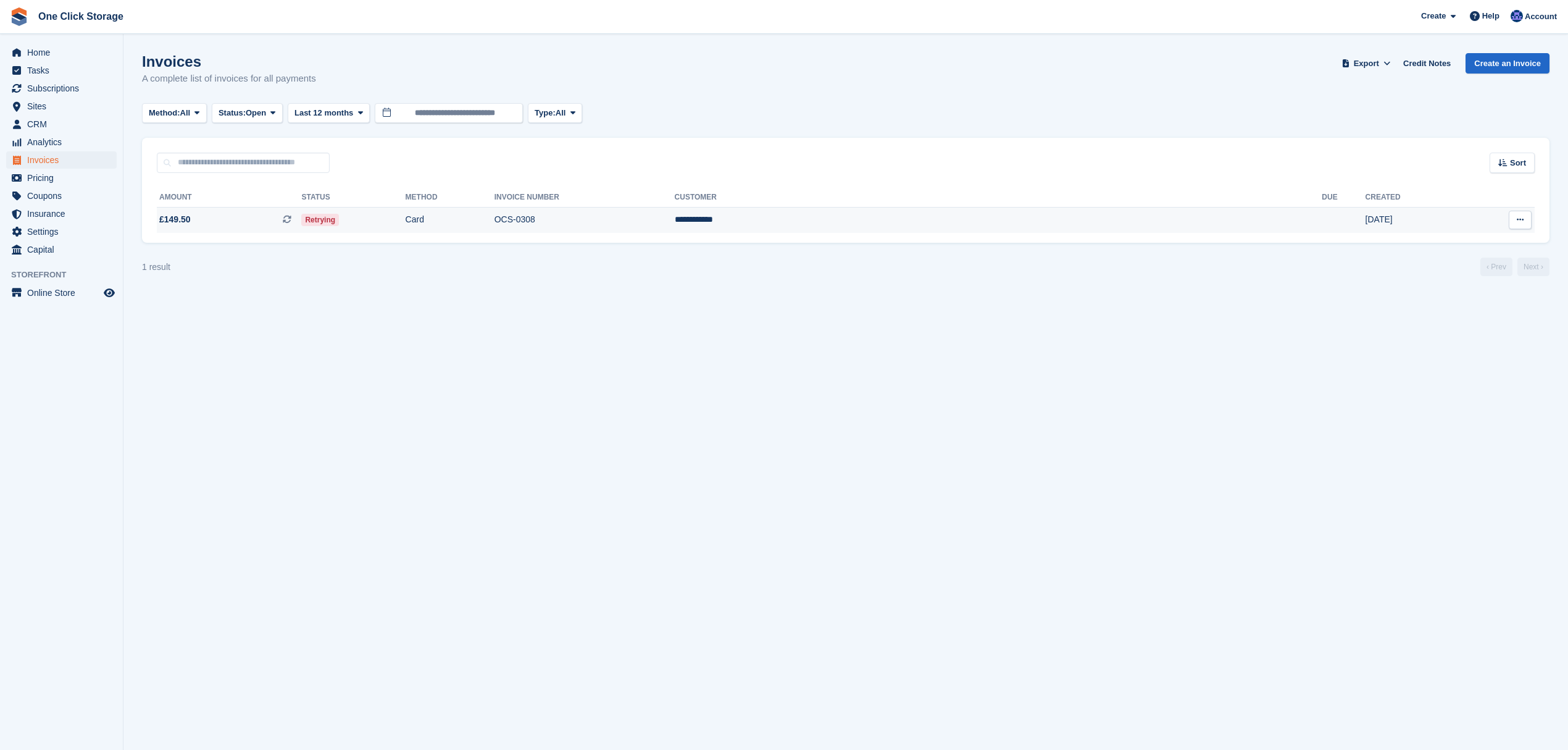
click at [259, 228] on td "£149.50 This is a recurring subscription invoice." at bounding box center [229, 220] width 144 height 26
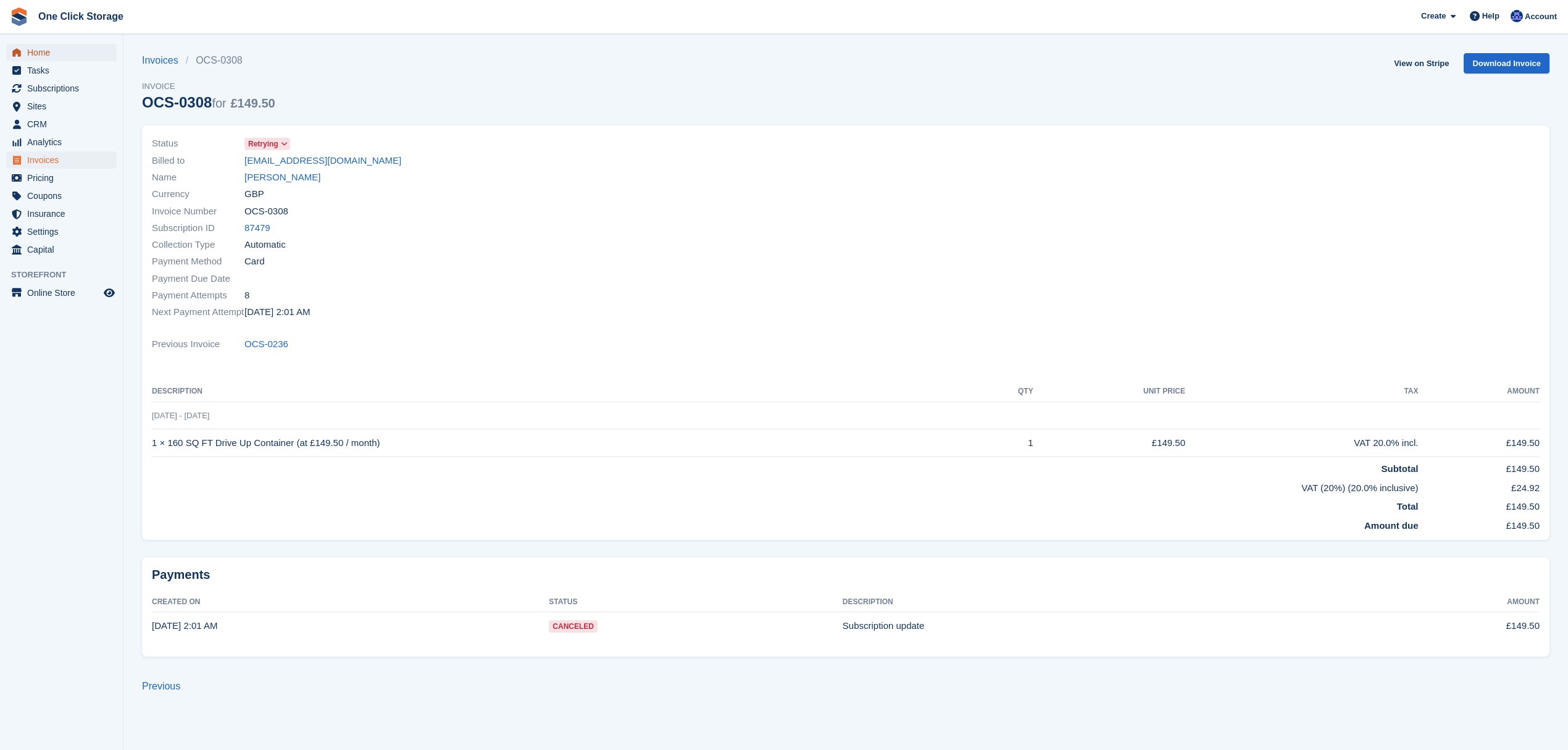
click at [52, 52] on span "Home" at bounding box center [64, 52] width 74 height 17
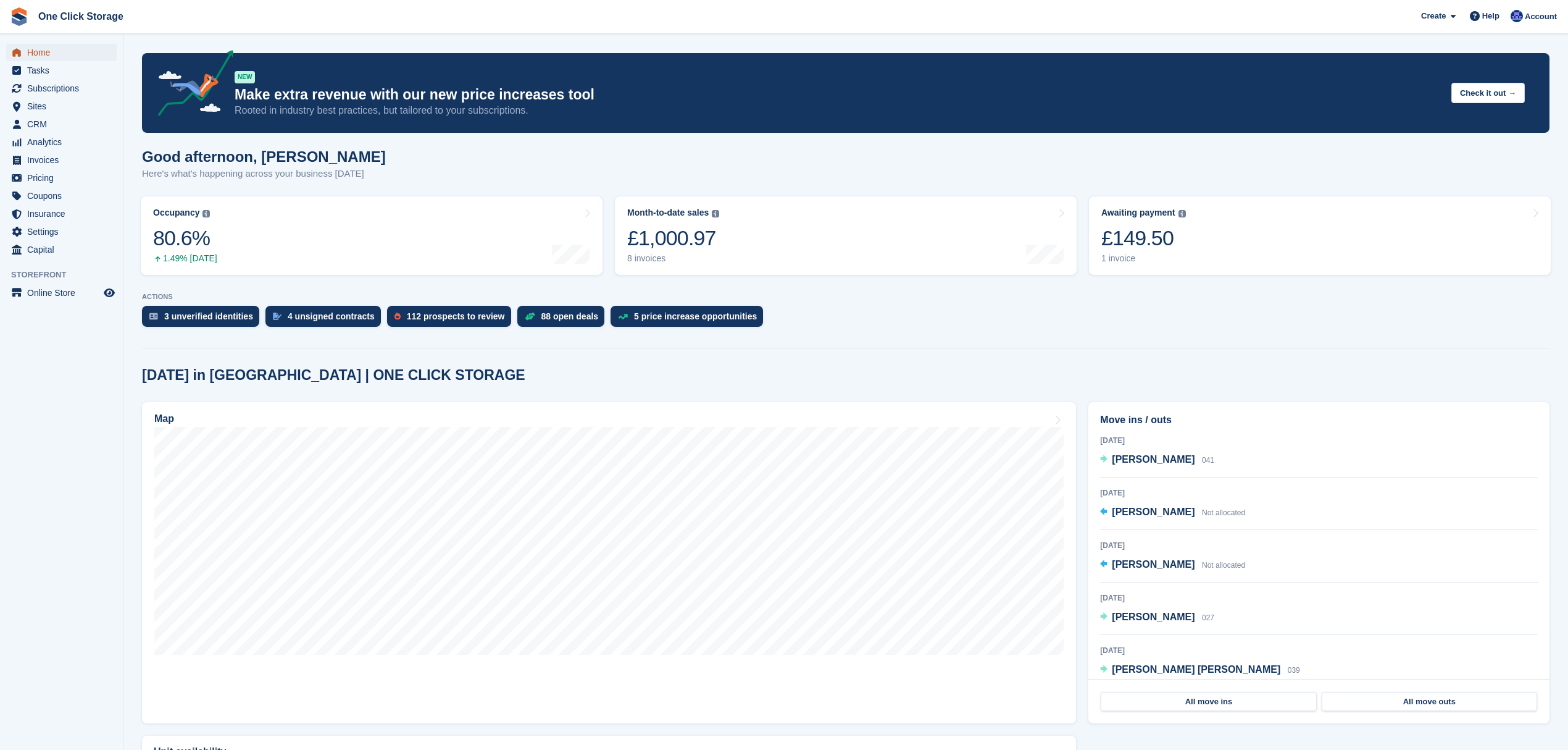
click at [58, 53] on span "Home" at bounding box center [64, 52] width 74 height 17
